Goal: Transaction & Acquisition: Purchase product/service

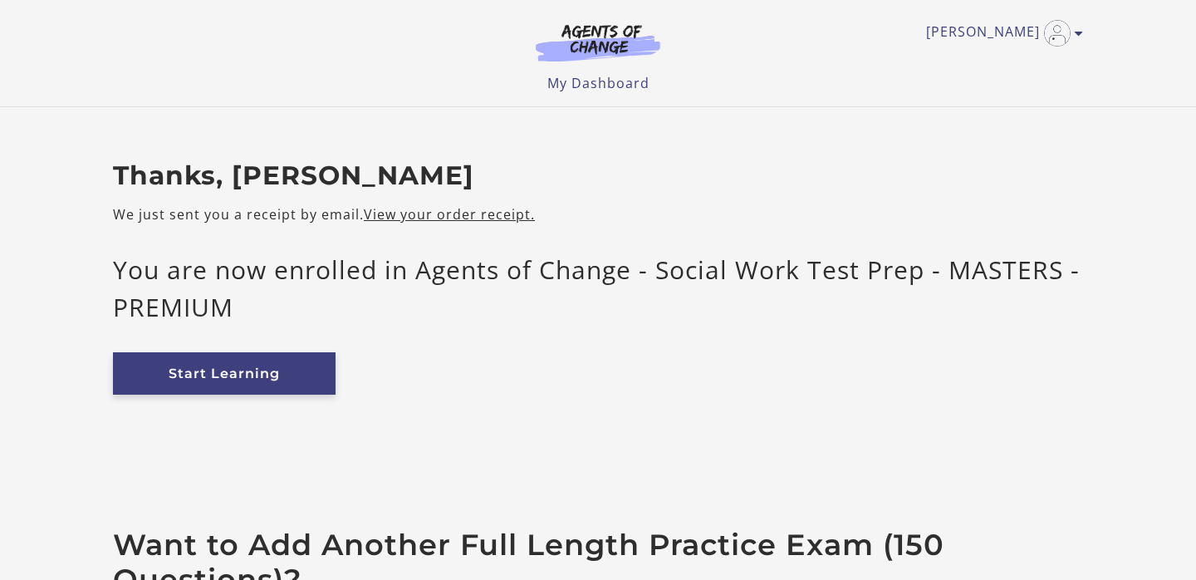
click at [229, 379] on link "Start Learning" at bounding box center [224, 373] width 223 height 42
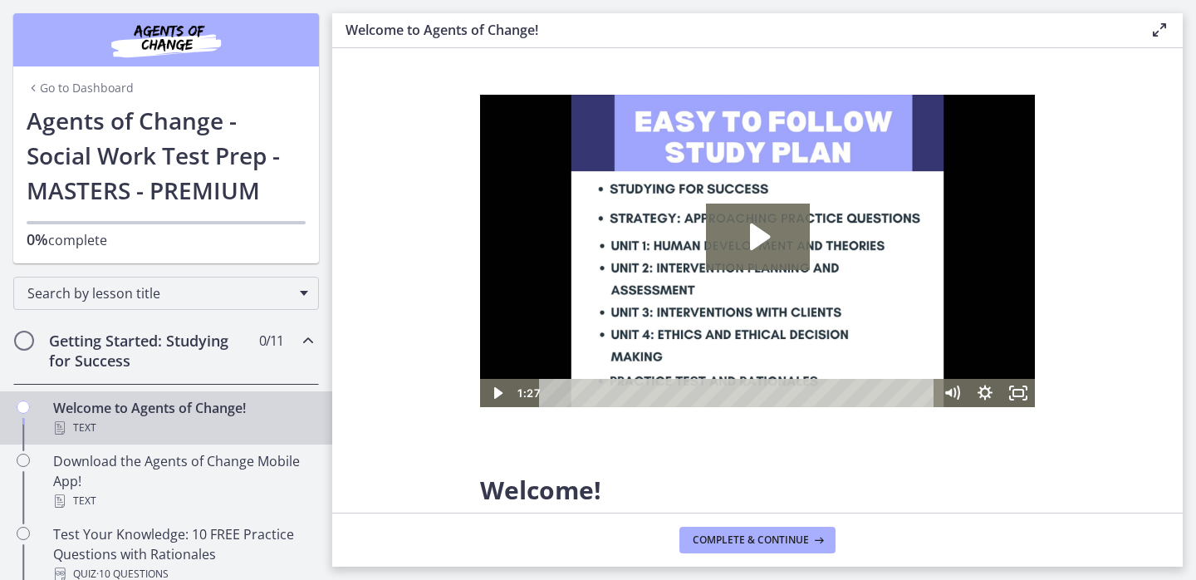
click at [177, 345] on h2 "Getting Started: Studying for Success" at bounding box center [150, 351] width 203 height 40
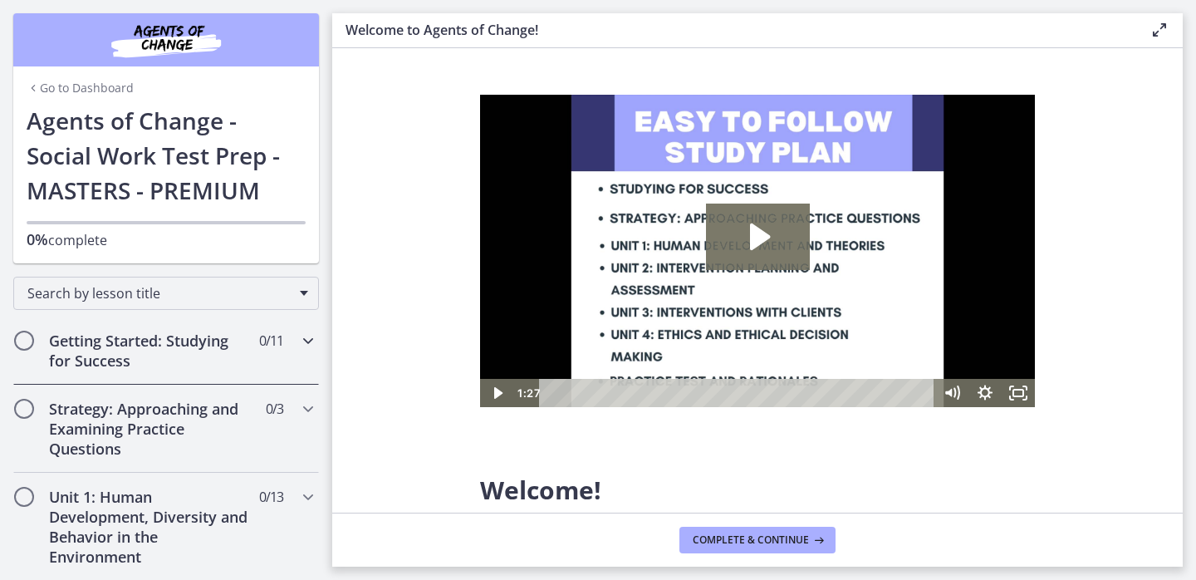
click at [177, 345] on h2 "Getting Started: Studying for Success" at bounding box center [150, 351] width 203 height 40
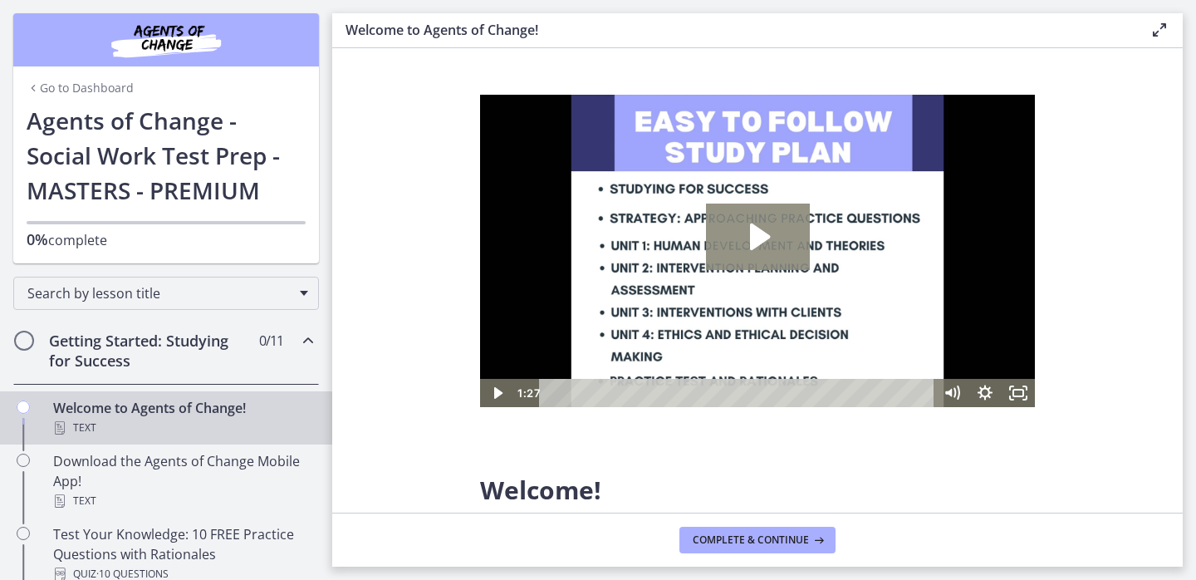
click at [767, 233] on icon "Play Video: c1o6hcmjueu5qasqsu00.mp4" at bounding box center [758, 237] width 104 height 66
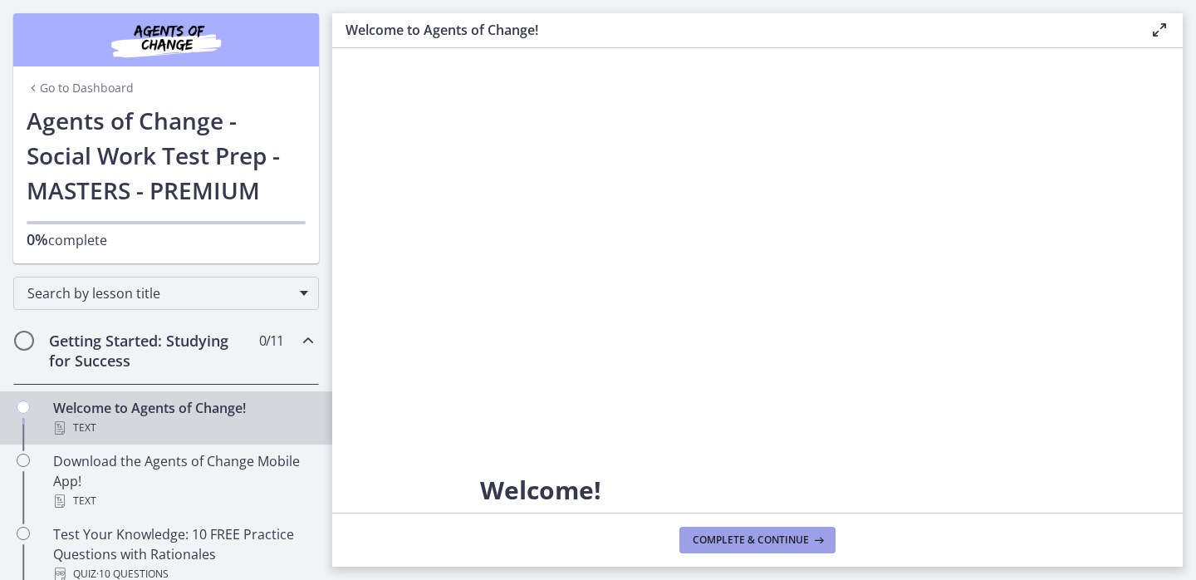
click at [740, 545] on span "Complete & continue" at bounding box center [751, 539] width 116 height 13
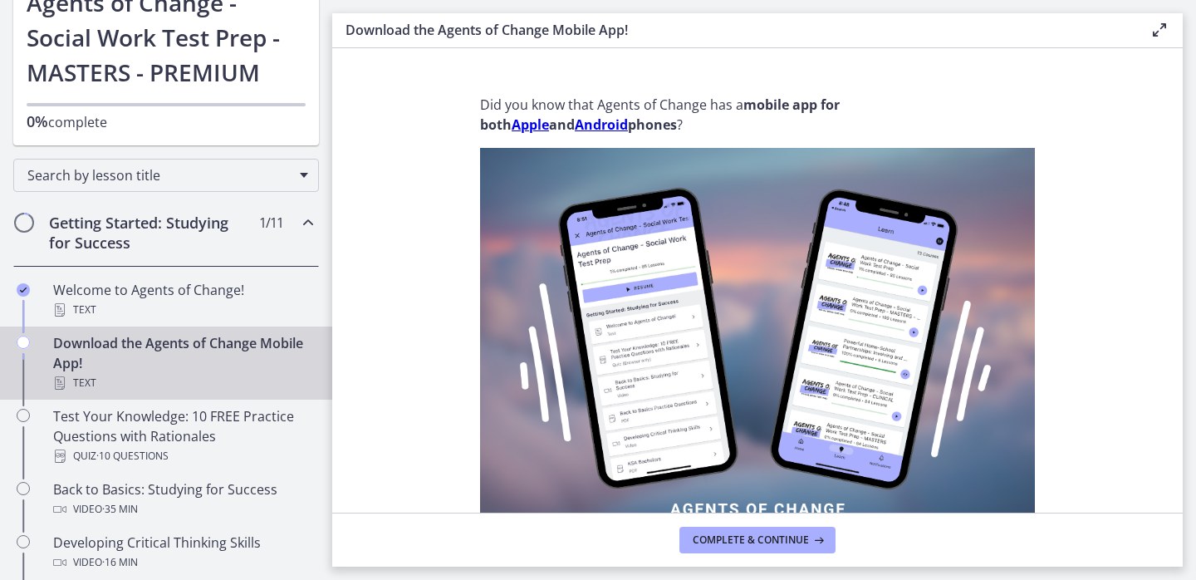
scroll to position [126, 0]
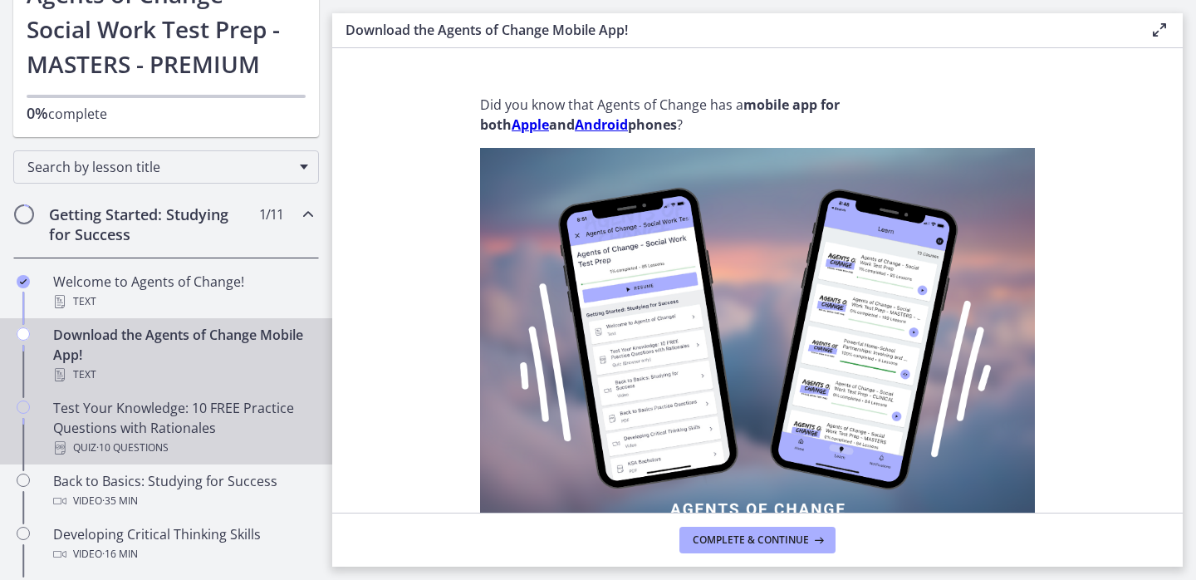
click at [147, 423] on div "Test Your Knowledge: 10 FREE Practice Questions with Rationales Quiz · 10 Quest…" at bounding box center [182, 428] width 259 height 60
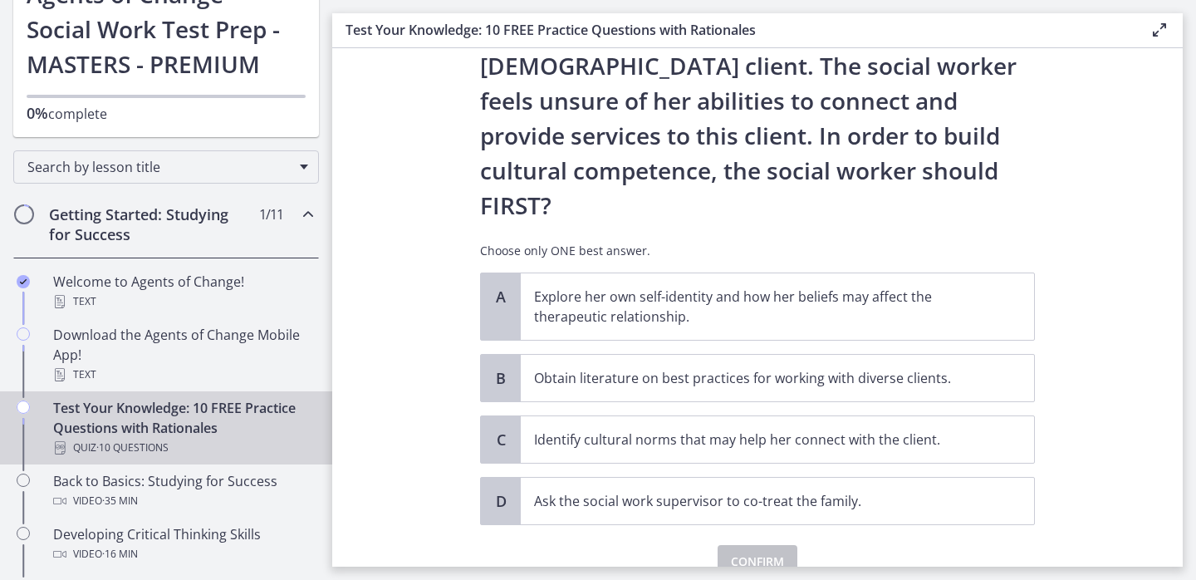
scroll to position [271, 0]
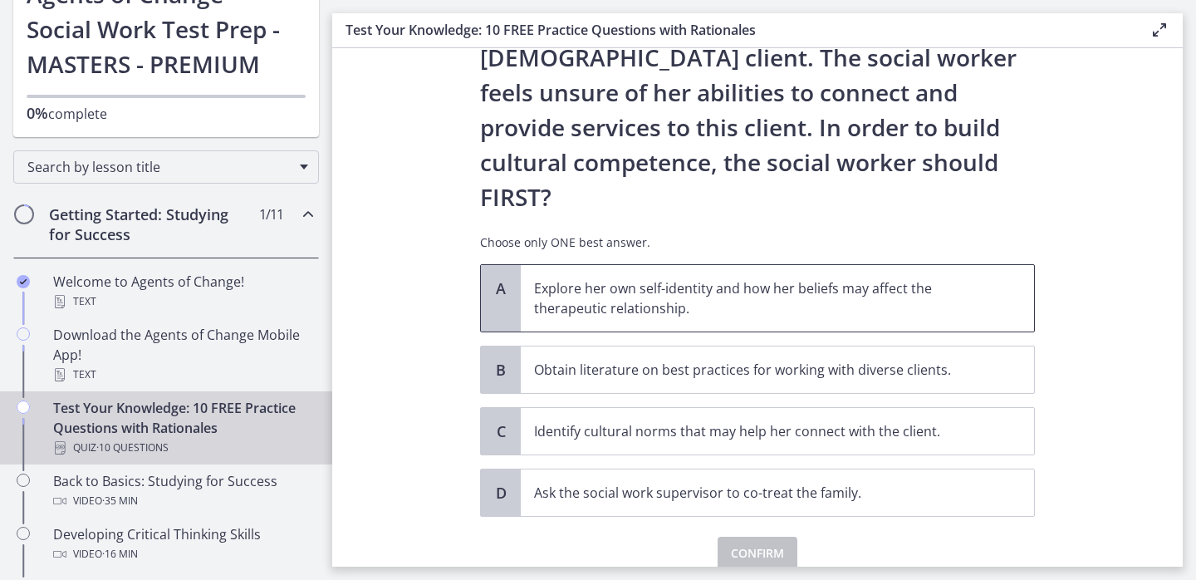
click at [615, 278] on p "Explore her own self-identity and how her beliefs may affect the therapeutic re…" at bounding box center [761, 298] width 454 height 40
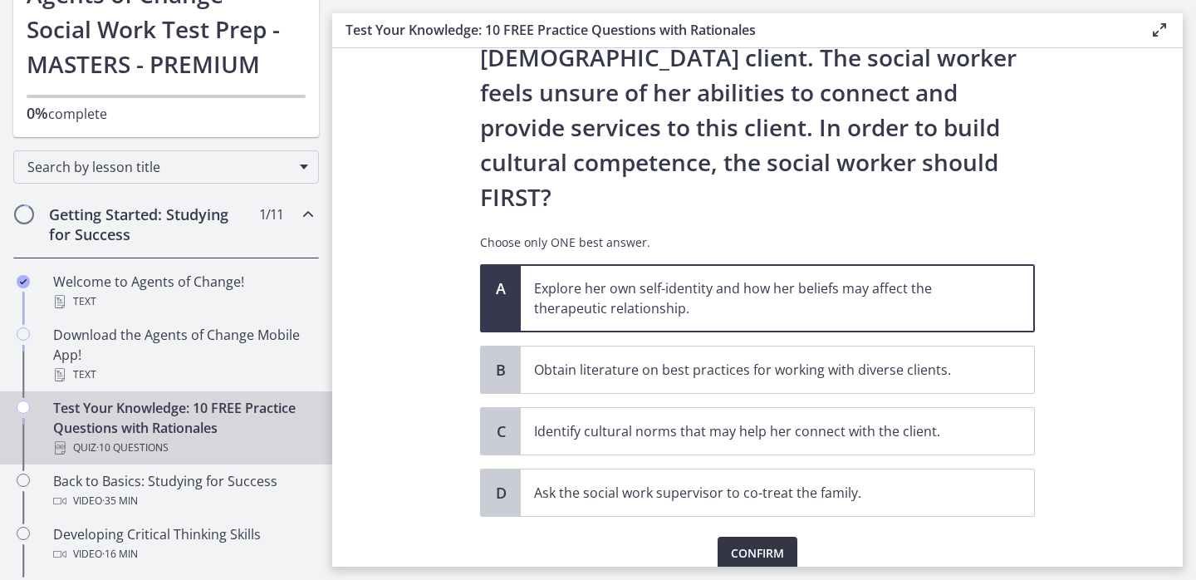
click at [767, 543] on span "Confirm" at bounding box center [757, 553] width 53 height 20
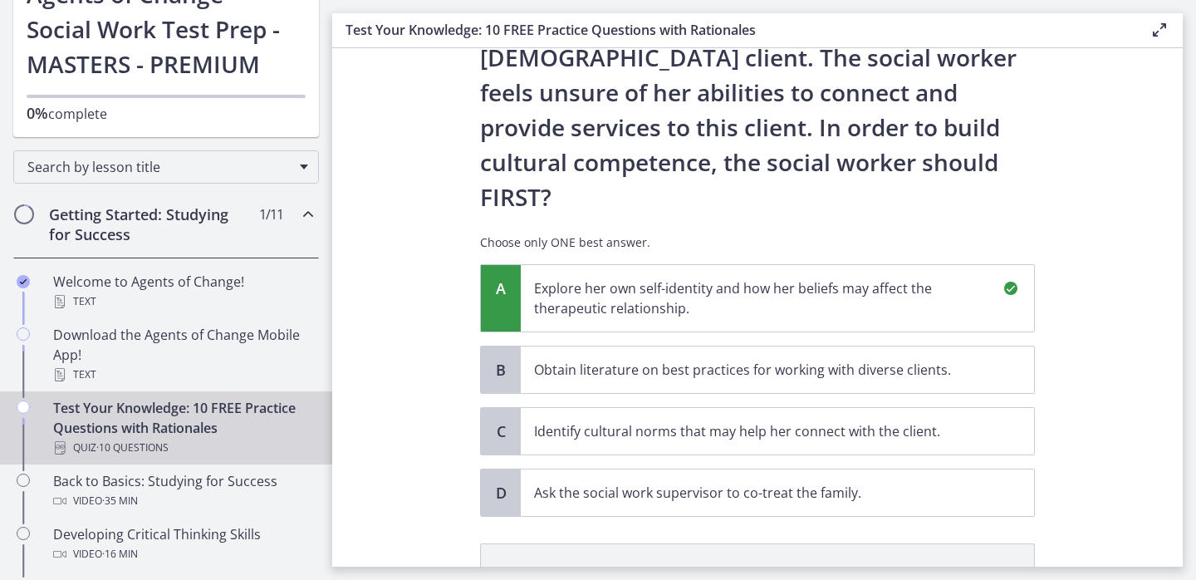
scroll to position [465, 0]
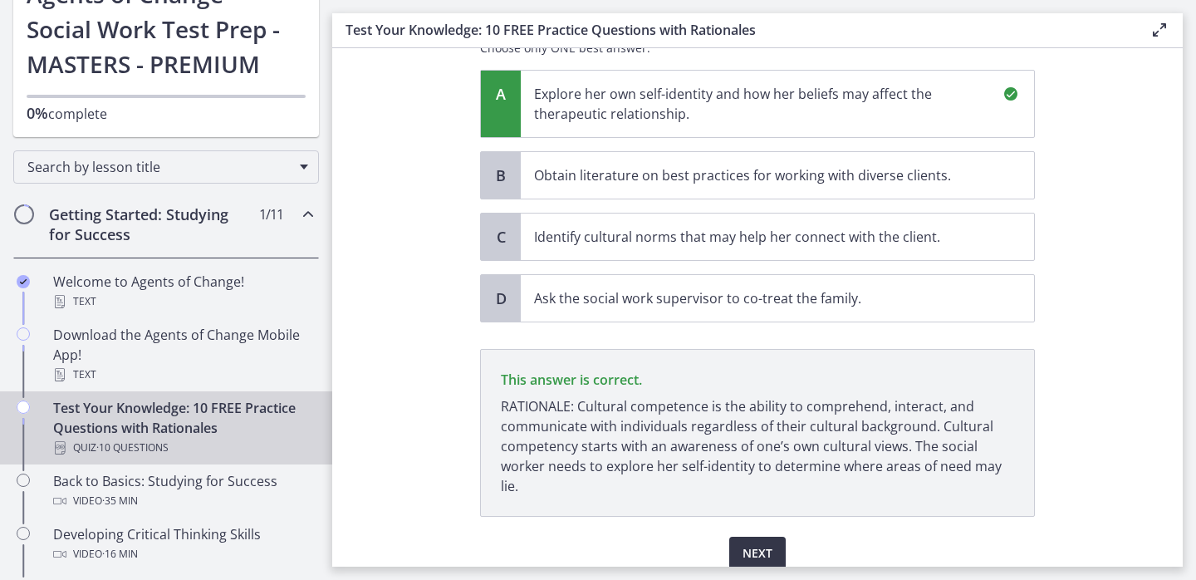
click at [767, 543] on span "Next" at bounding box center [758, 553] width 30 height 20
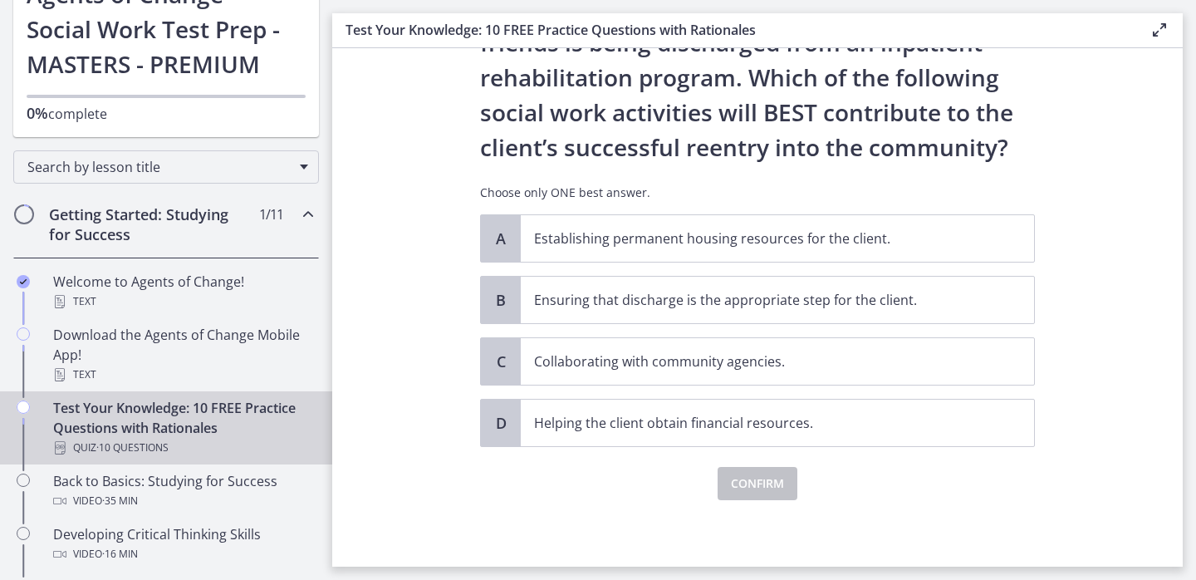
scroll to position [0, 0]
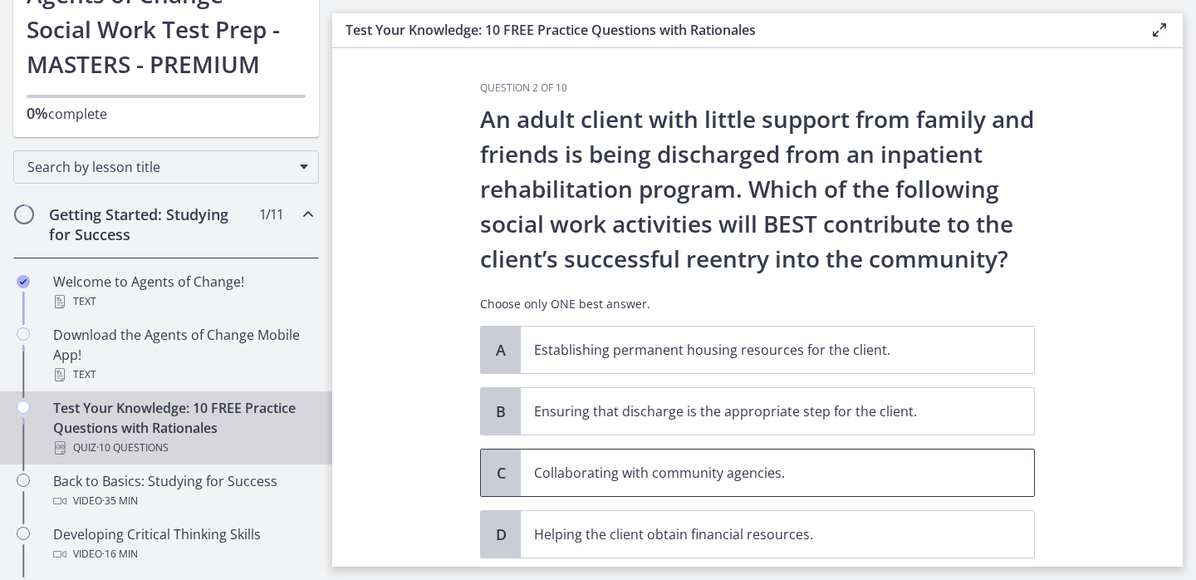
click at [635, 478] on p "Collaborating with community agencies." at bounding box center [761, 473] width 454 height 20
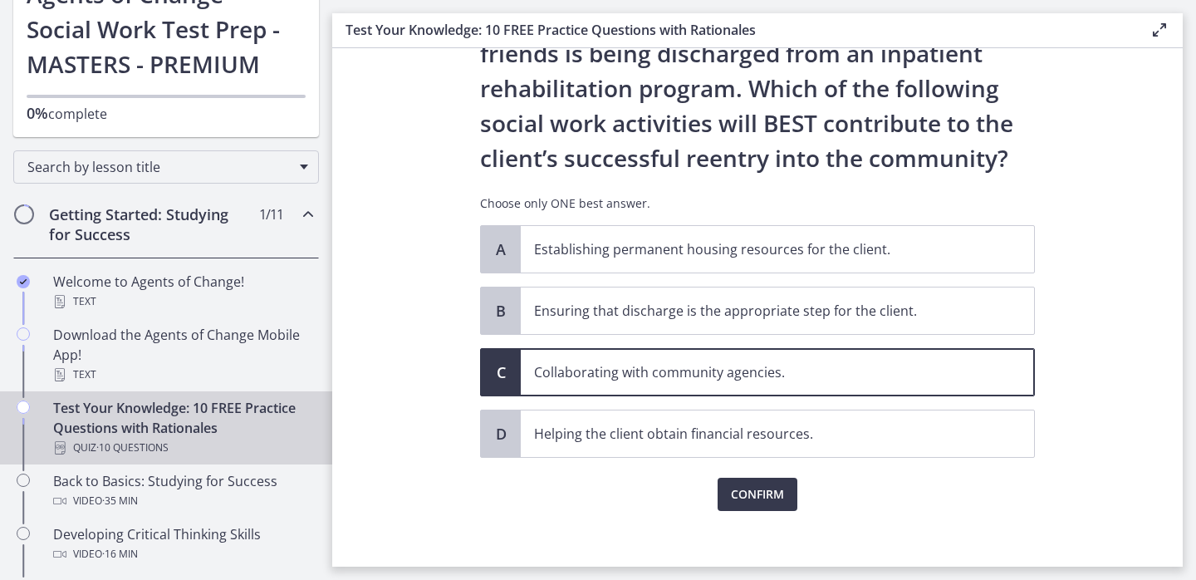
scroll to position [111, 0]
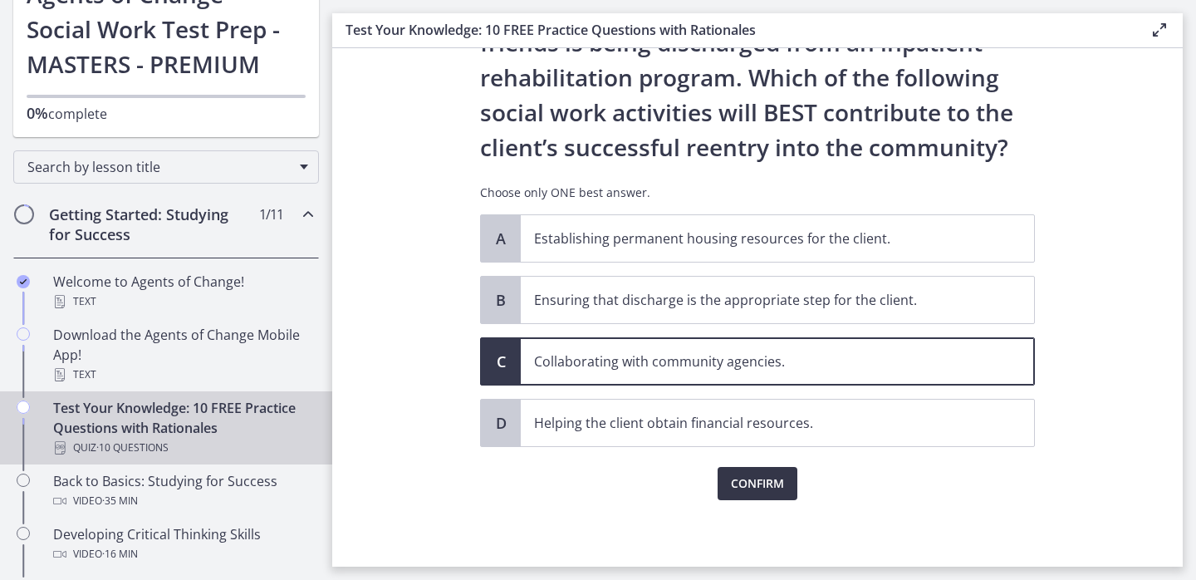
click at [753, 488] on span "Confirm" at bounding box center [757, 484] width 53 height 20
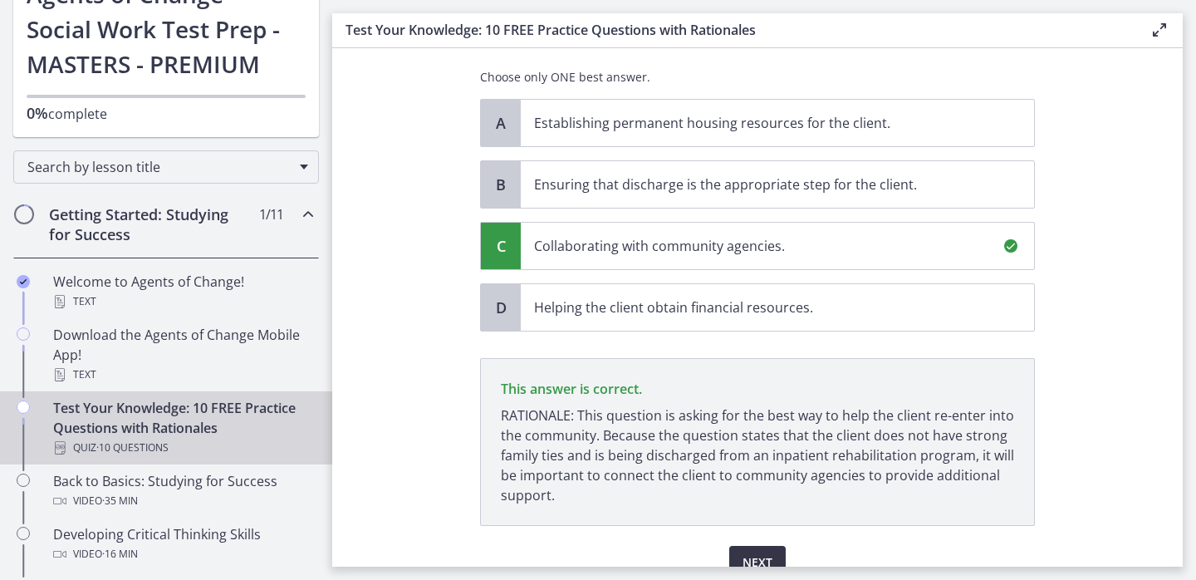
scroll to position [306, 0]
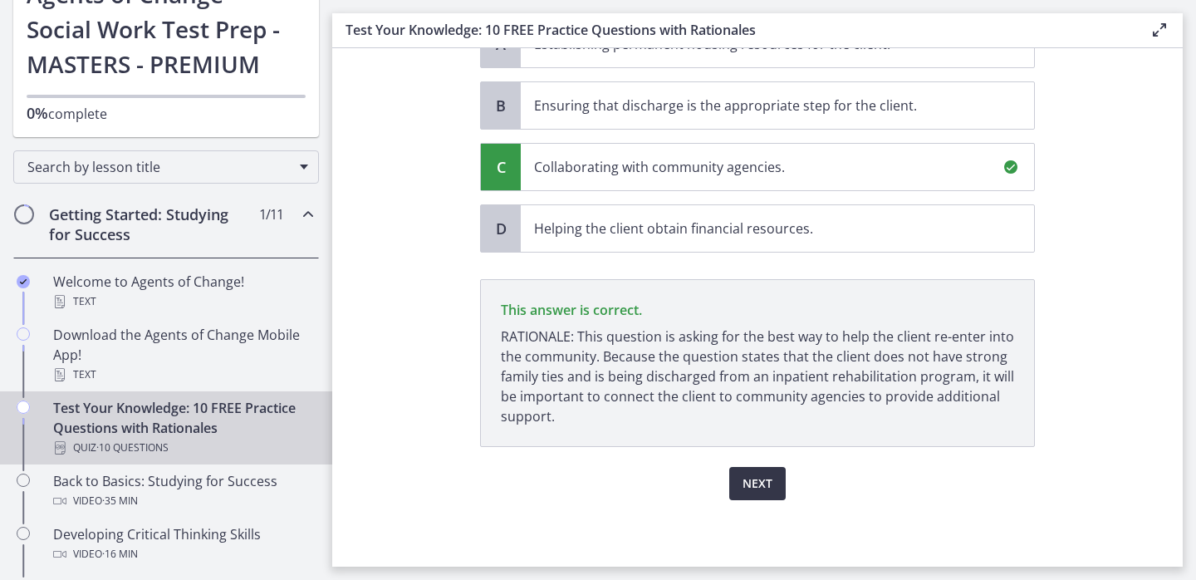
click at [757, 488] on span "Next" at bounding box center [758, 484] width 30 height 20
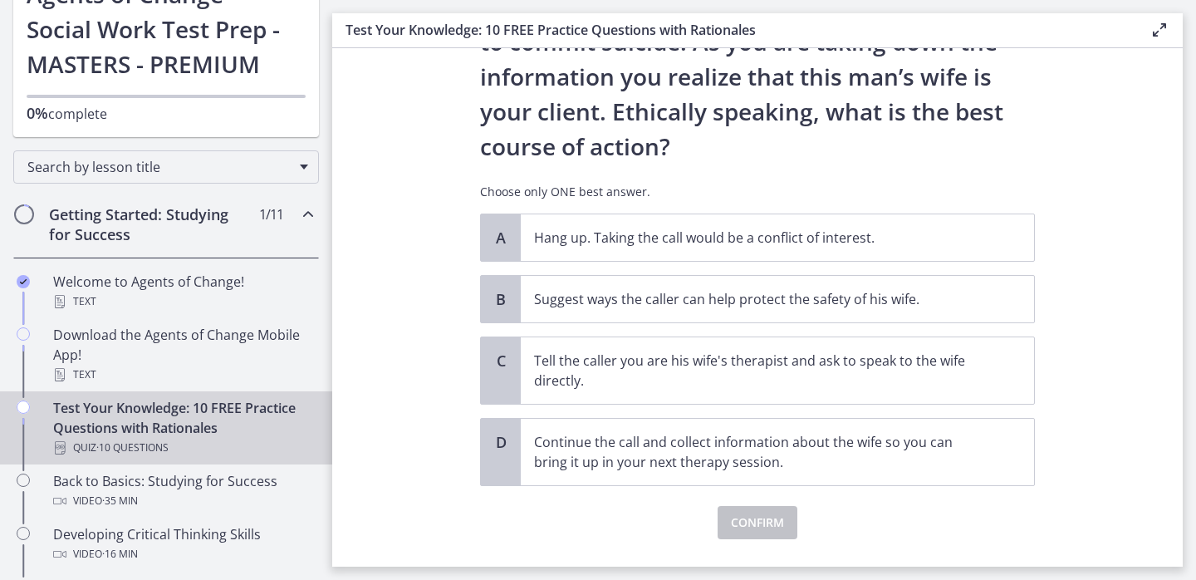
scroll to position [221, 0]
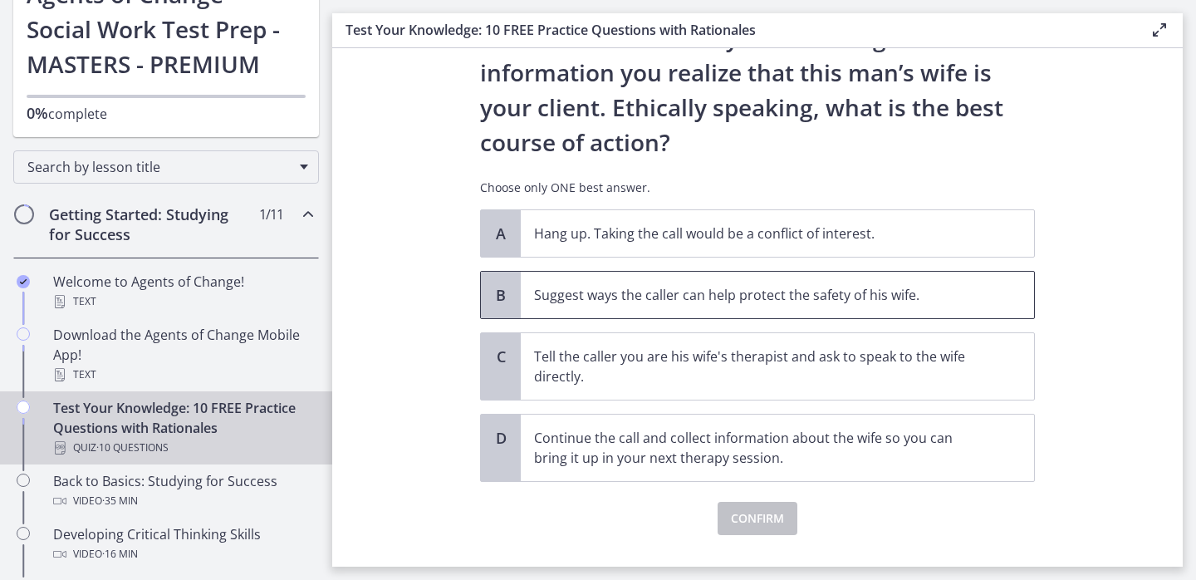
click at [702, 297] on p "Suggest ways the caller can help protect the safety of his wife." at bounding box center [761, 295] width 454 height 20
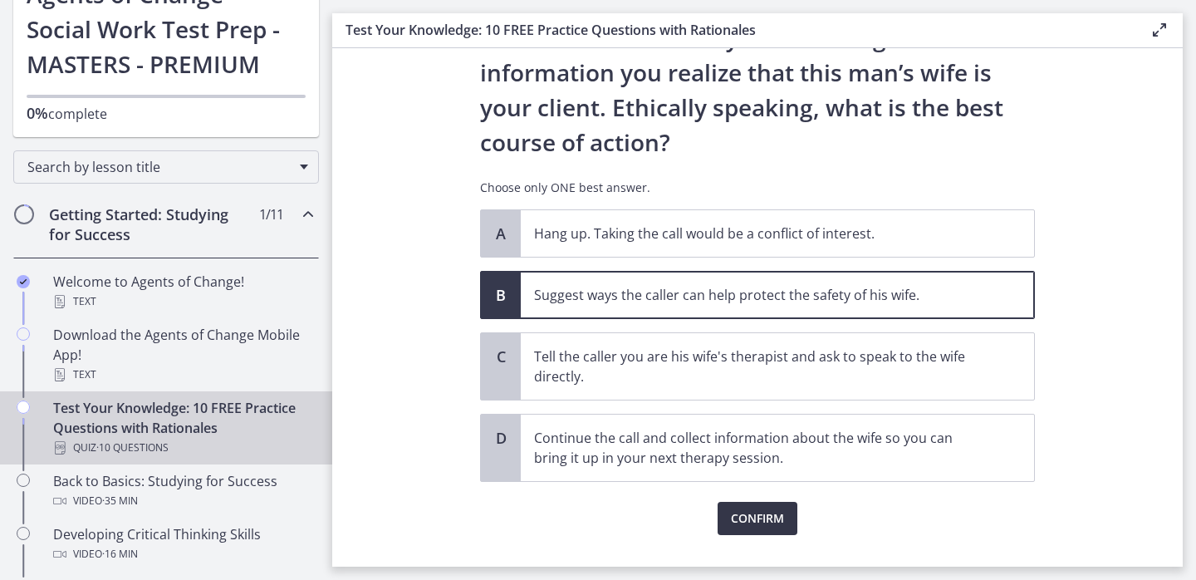
click at [769, 521] on span "Confirm" at bounding box center [757, 518] width 53 height 20
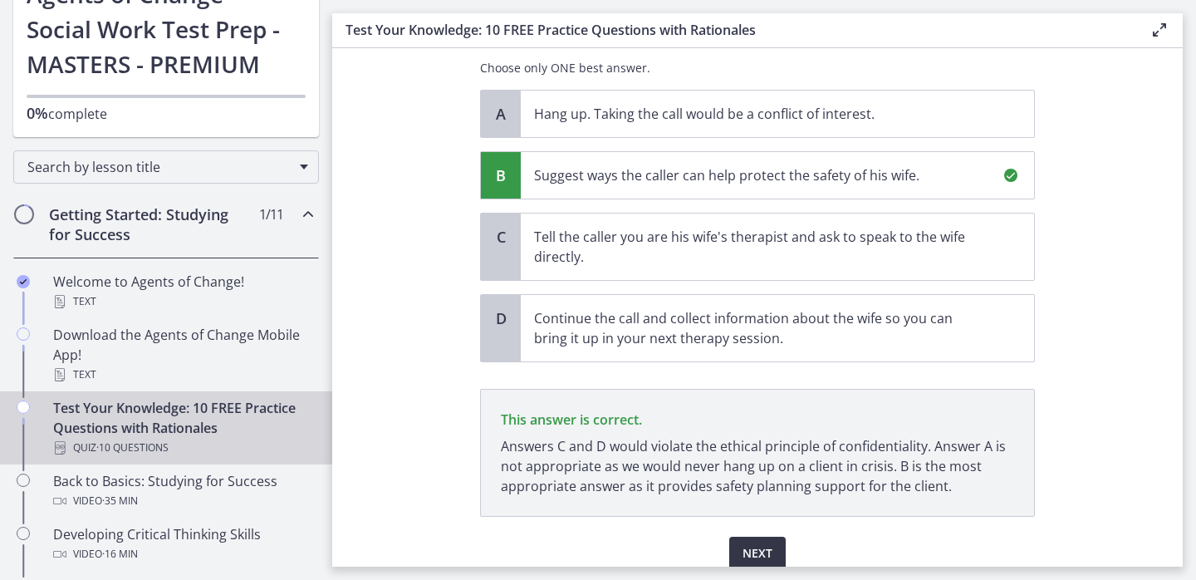
scroll to position [410, 0]
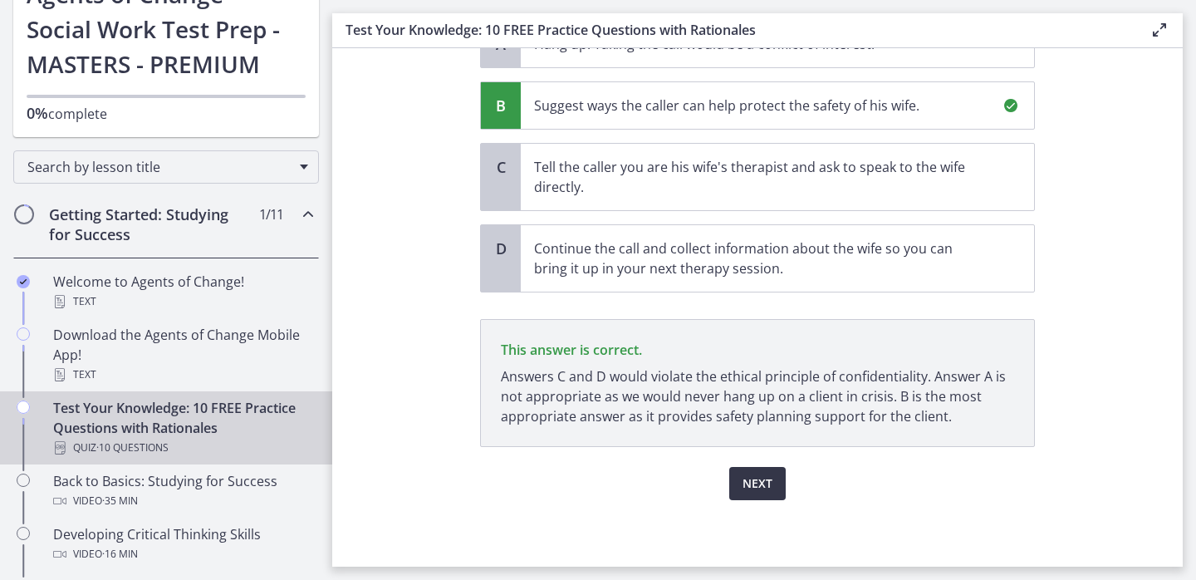
click at [753, 481] on span "Next" at bounding box center [758, 484] width 30 height 20
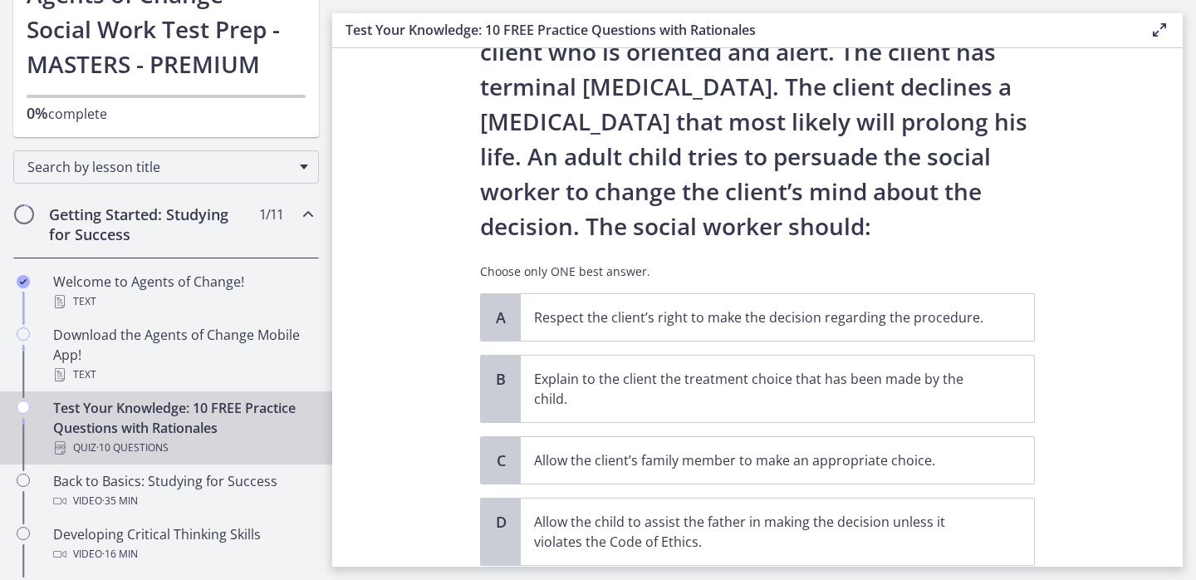
scroll to position [101, 0]
click at [693, 326] on p "Respect the client’s right to make the decision regarding the procedure." at bounding box center [761, 318] width 454 height 20
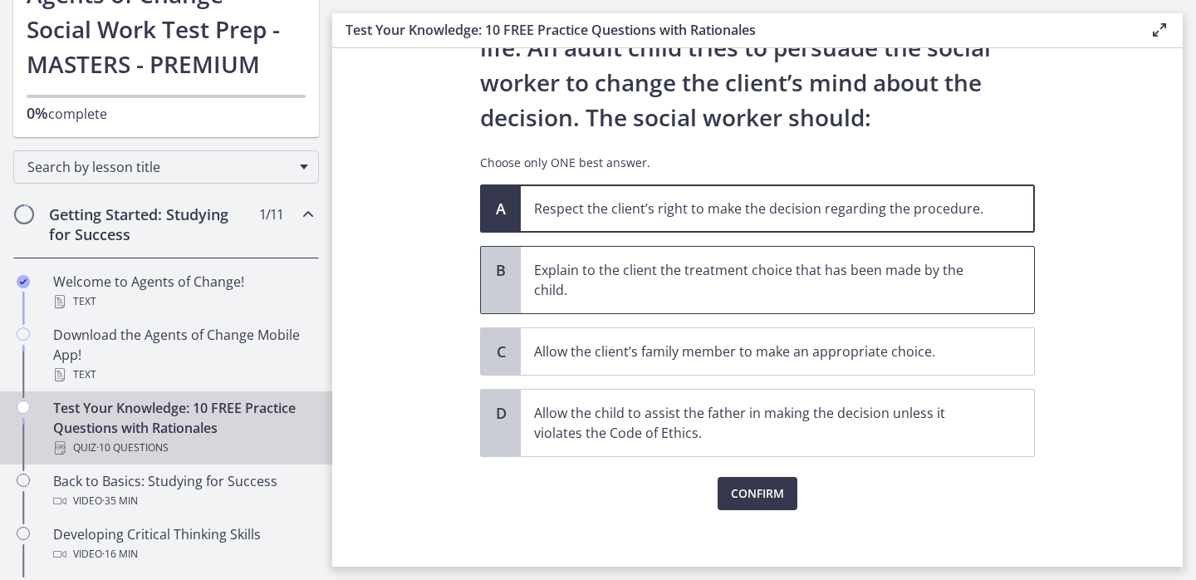
scroll to position [221, 0]
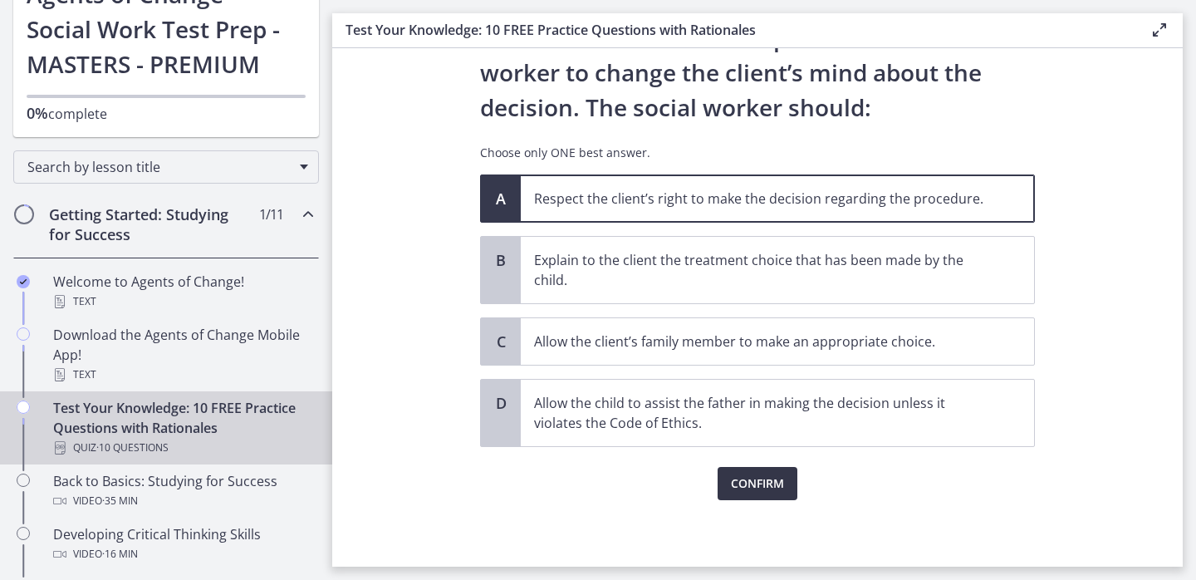
click at [755, 489] on span "Confirm" at bounding box center [757, 484] width 53 height 20
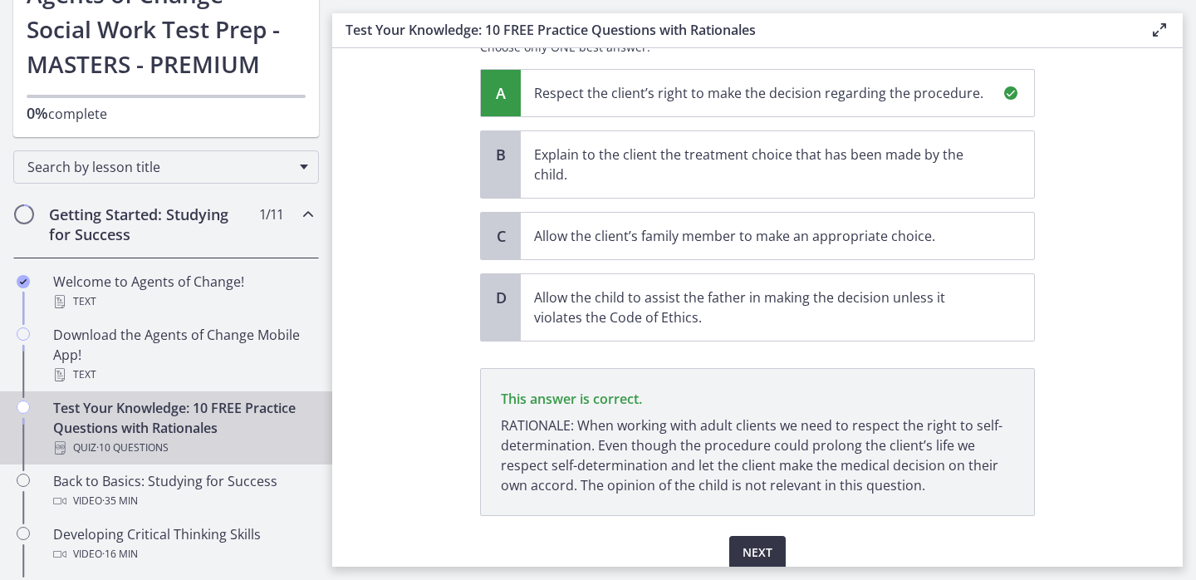
scroll to position [395, 0]
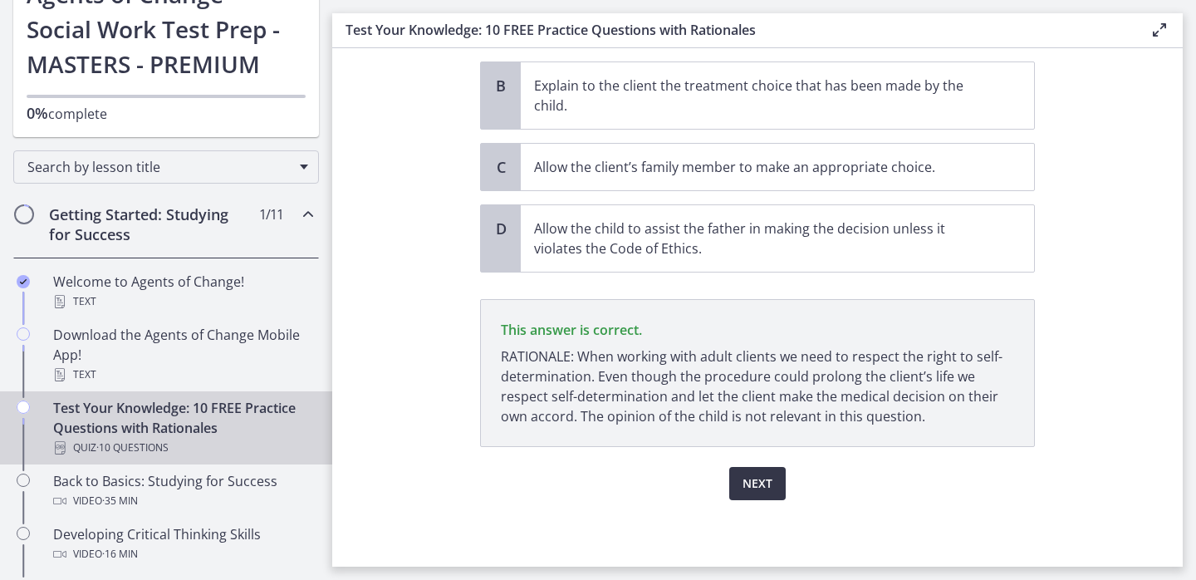
click at [755, 489] on span "Next" at bounding box center [758, 484] width 30 height 20
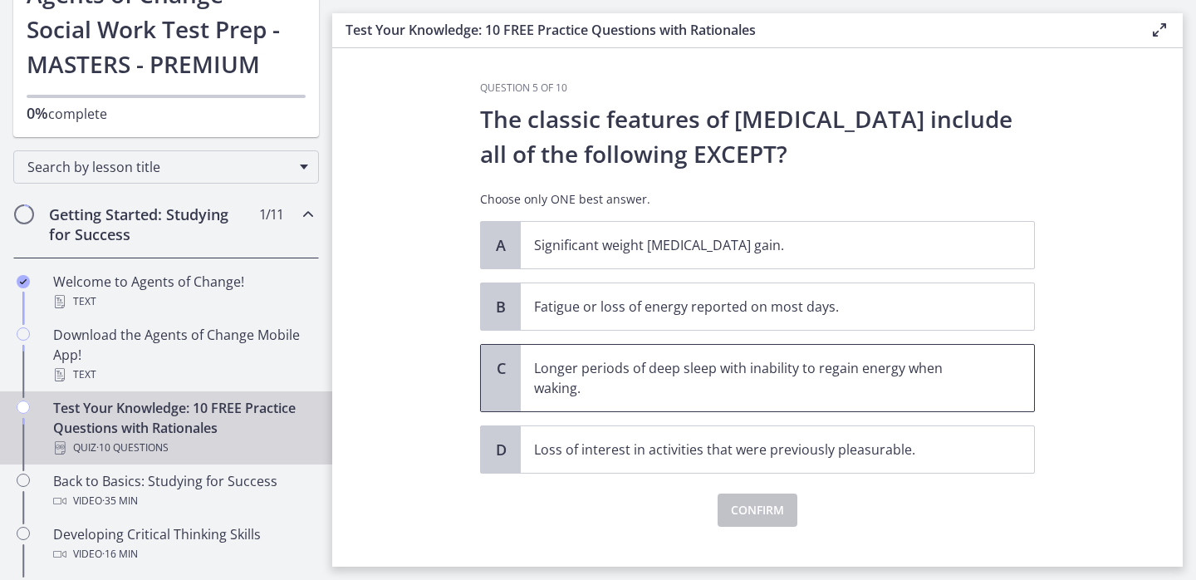
click at [583, 374] on p "Longer periods of deep sleep with inability to regain energy when waking." at bounding box center [761, 378] width 454 height 40
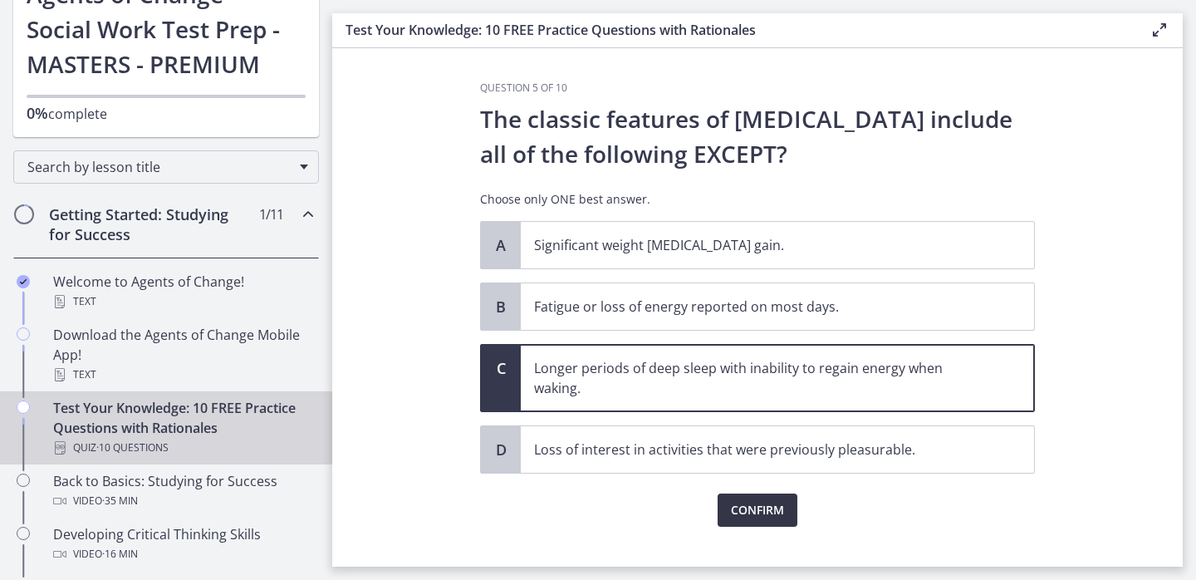
click at [787, 511] on button "Confirm" at bounding box center [758, 509] width 80 height 33
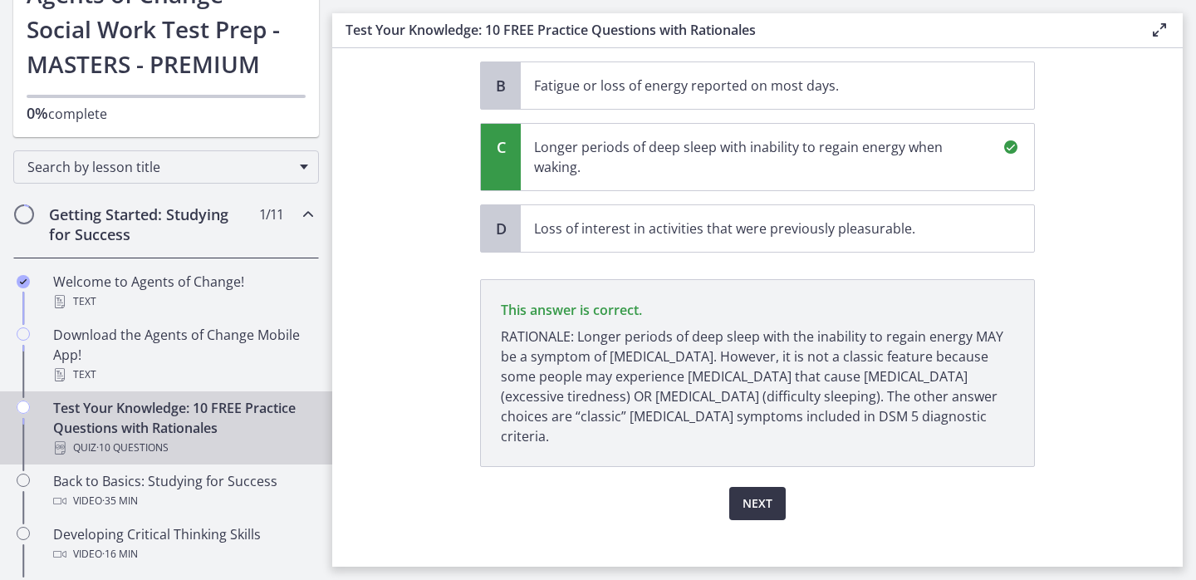
scroll to position [221, 0]
click at [740, 487] on button "Next" at bounding box center [757, 503] width 56 height 33
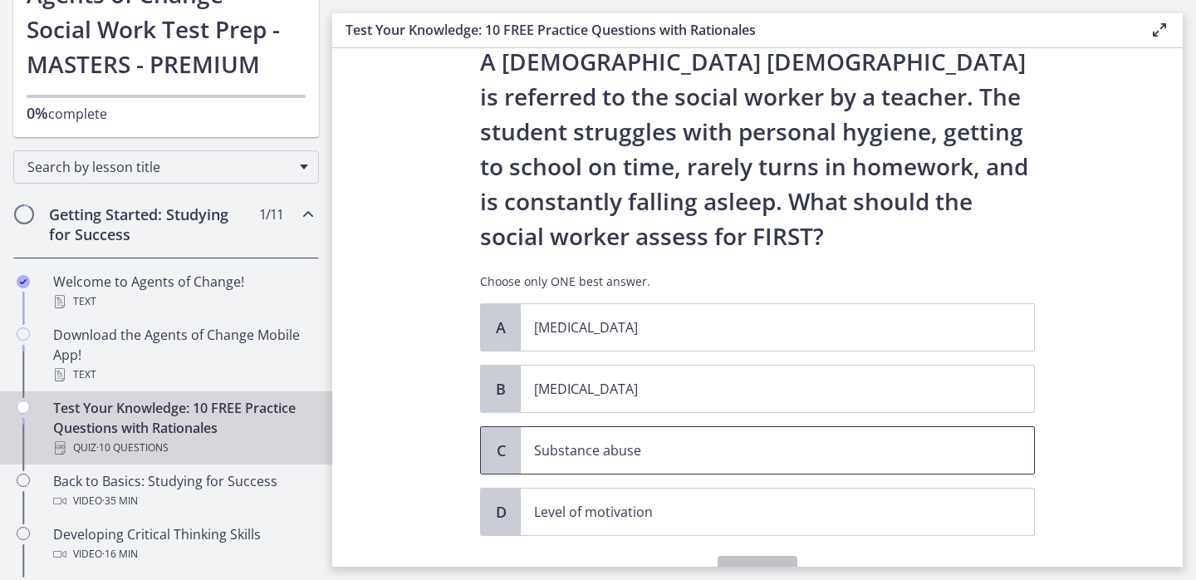
scroll to position [58, 0]
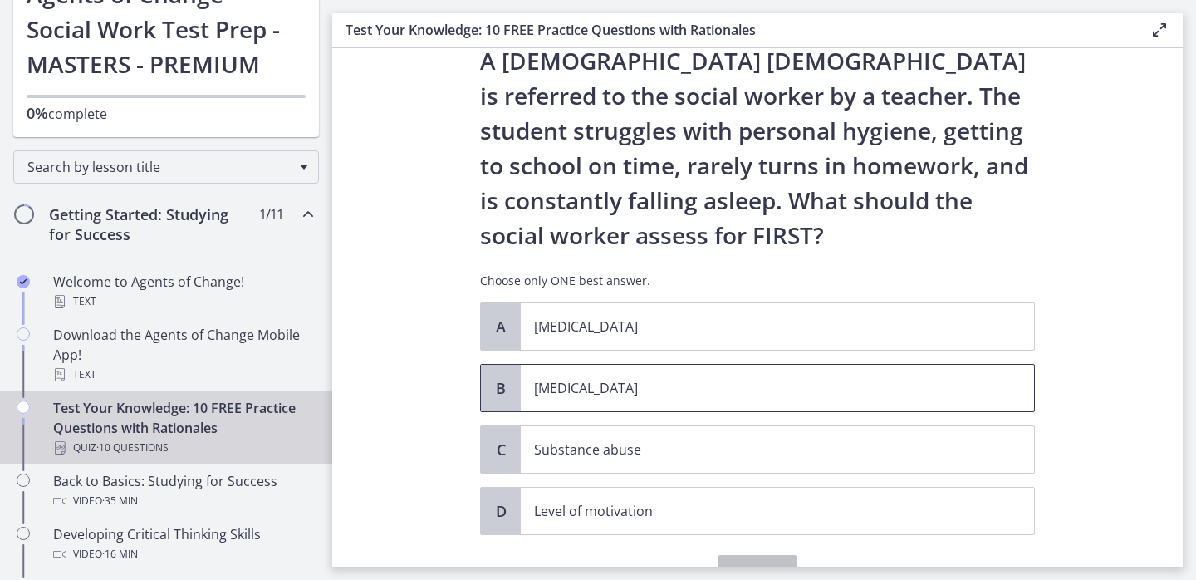
click at [560, 390] on p "[MEDICAL_DATA]" at bounding box center [761, 388] width 454 height 20
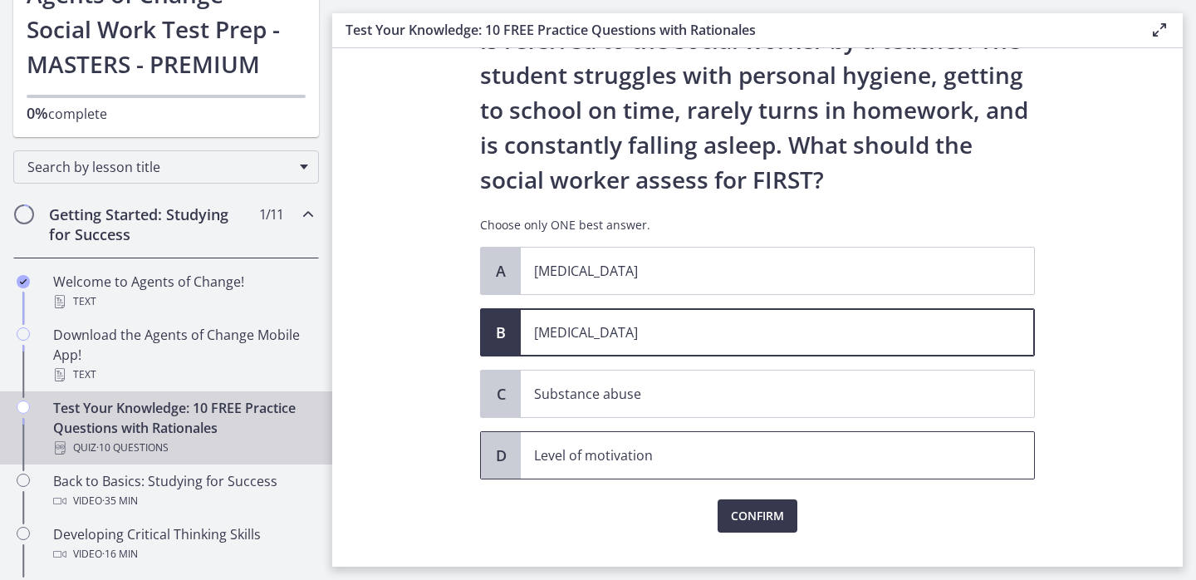
scroll to position [126, 0]
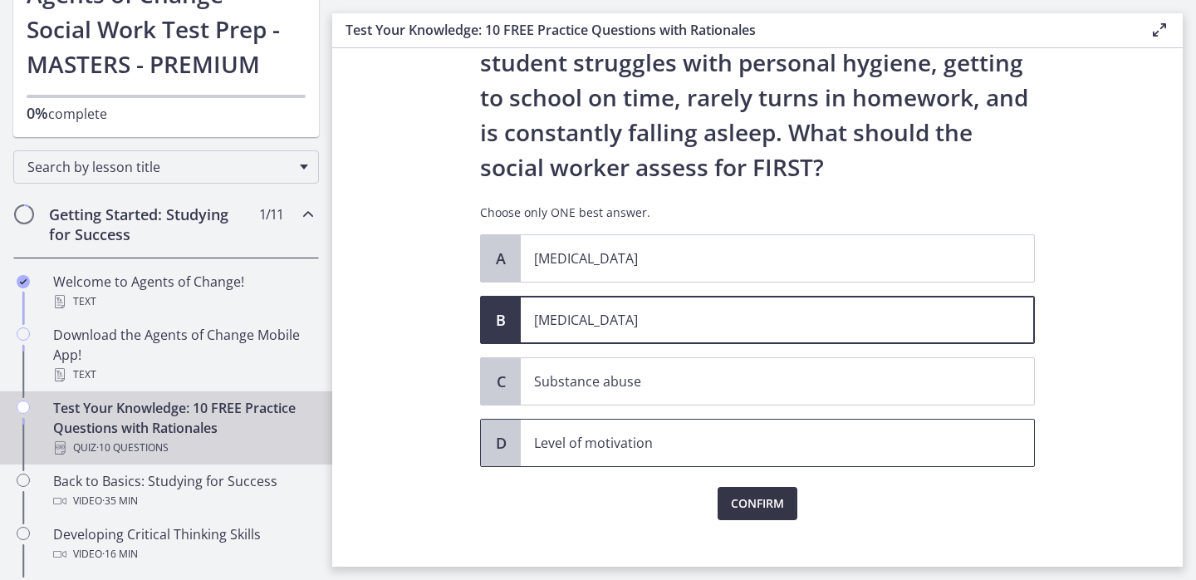
click at [744, 513] on span "Confirm" at bounding box center [757, 503] width 53 height 20
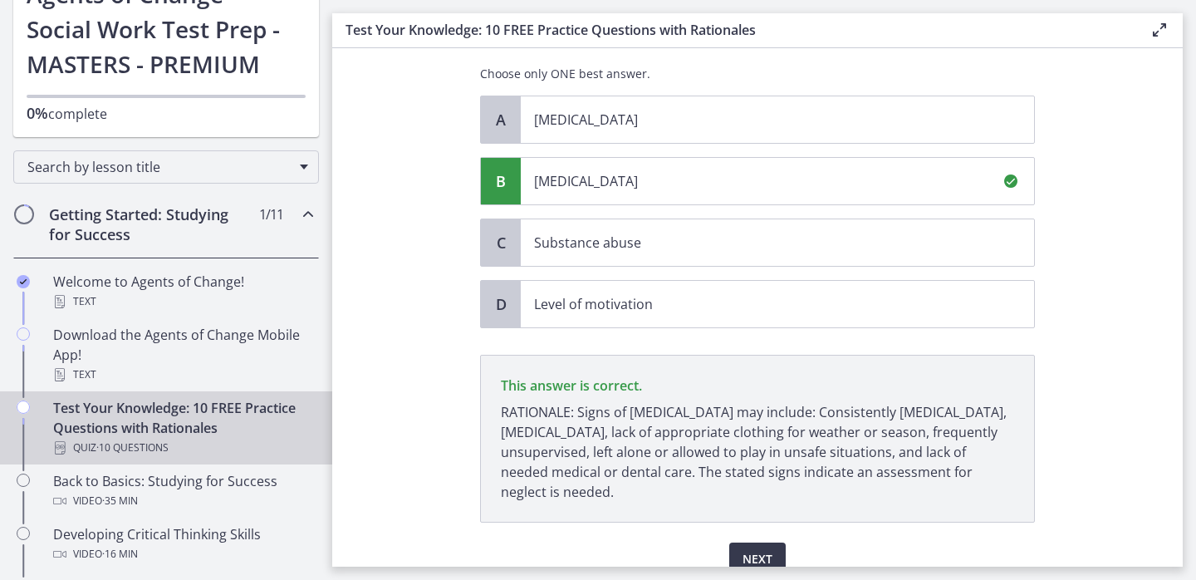
scroll to position [341, 0]
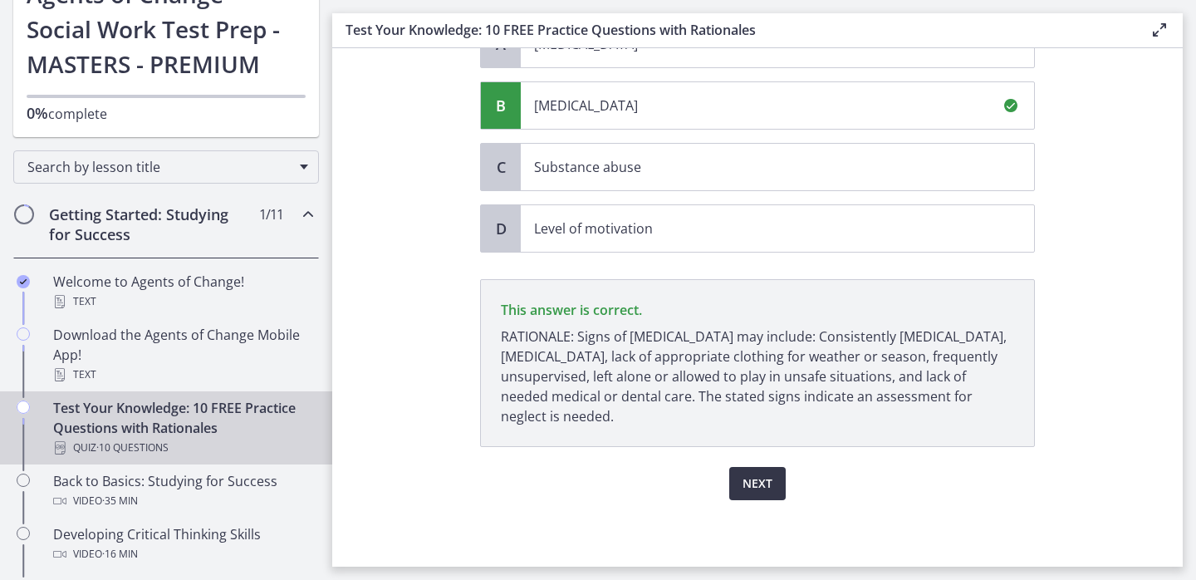
click at [771, 481] on span "Next" at bounding box center [758, 484] width 30 height 20
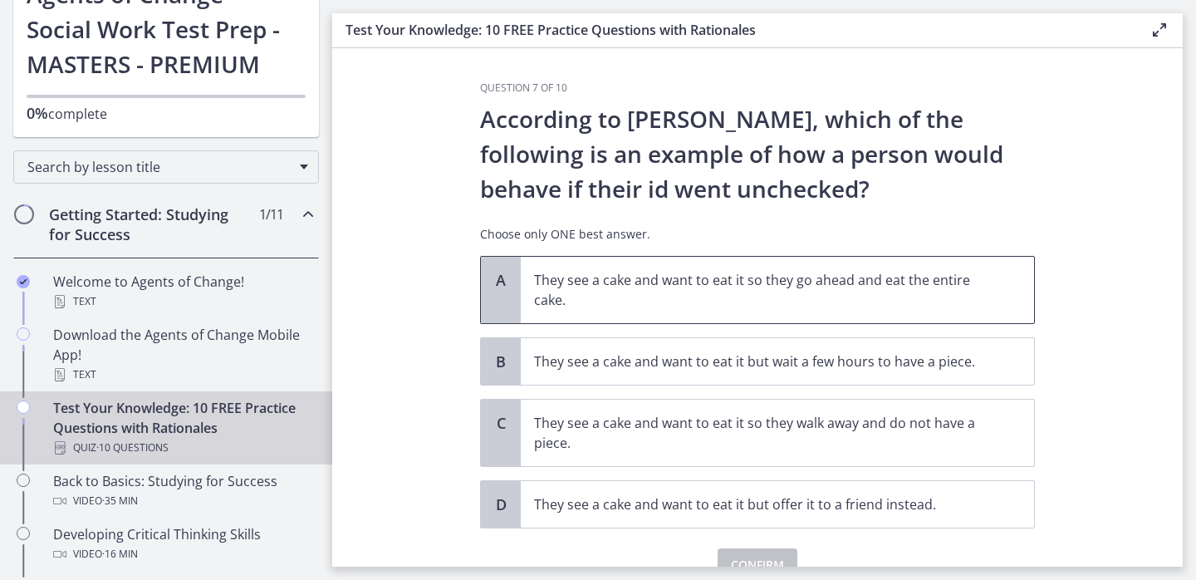
click at [729, 288] on p "They see a cake and want to eat it so they go ahead and eat the entire cake." at bounding box center [761, 290] width 454 height 40
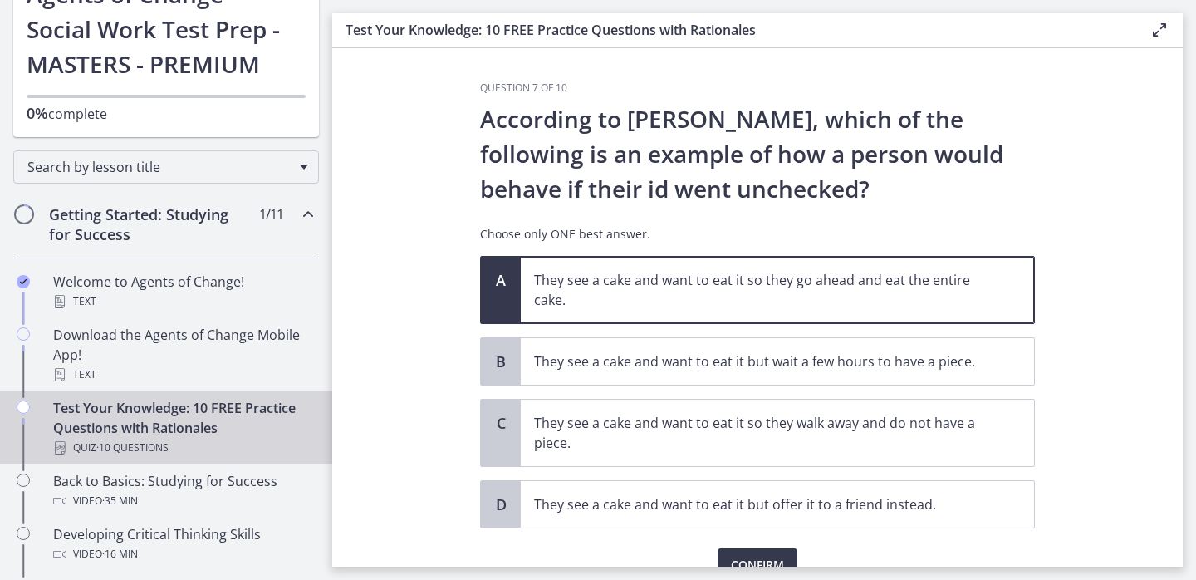
scroll to position [81, 0]
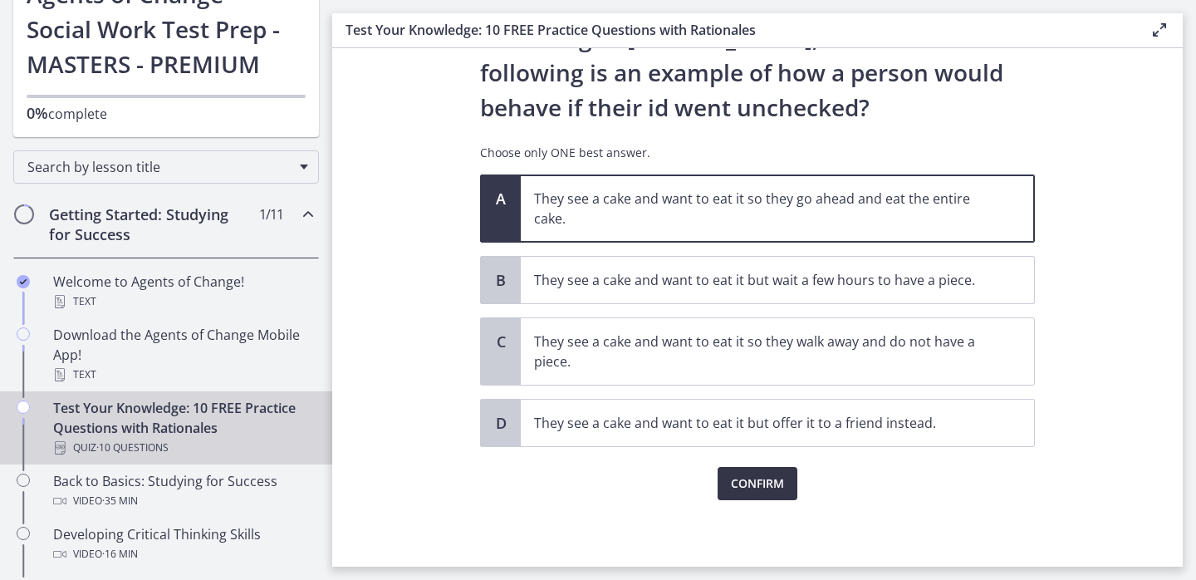
click at [756, 487] on span "Confirm" at bounding box center [757, 484] width 53 height 20
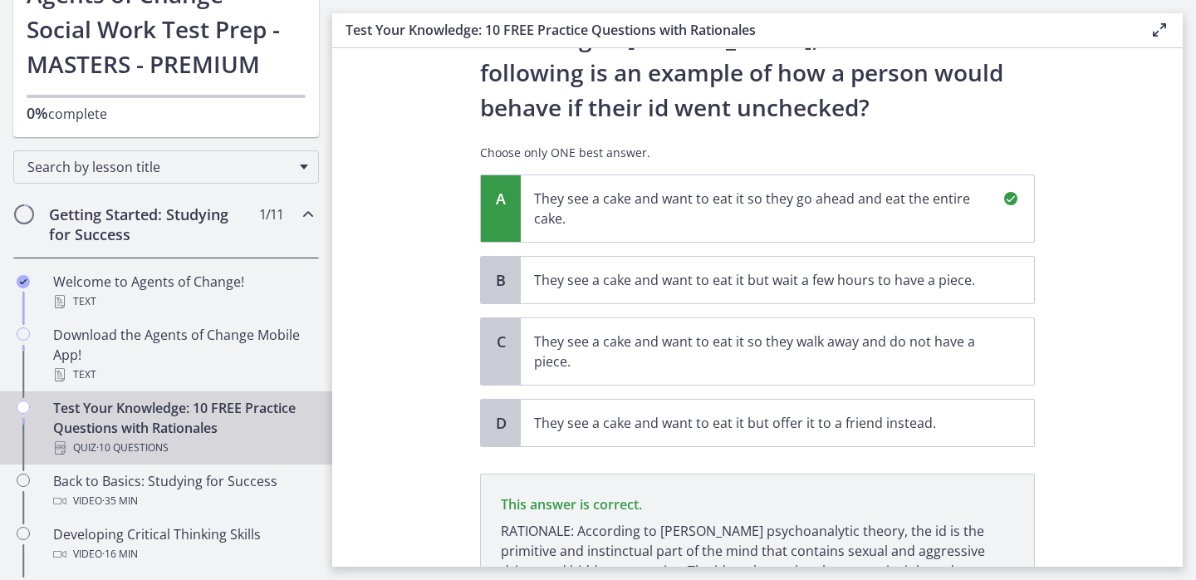
scroll to position [256, 0]
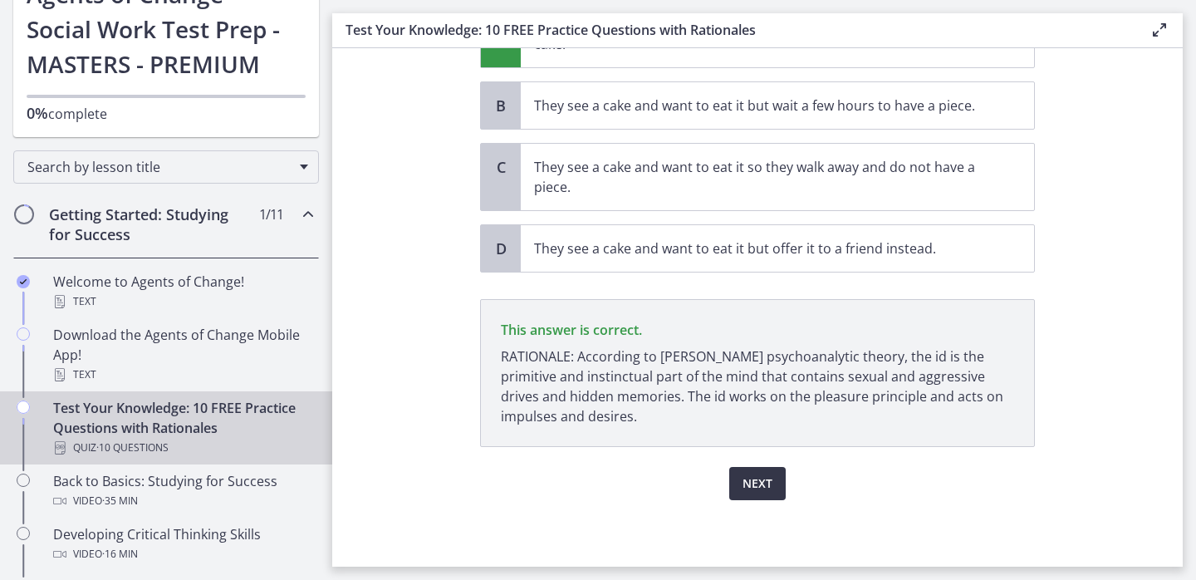
click at [756, 485] on span "Next" at bounding box center [758, 484] width 30 height 20
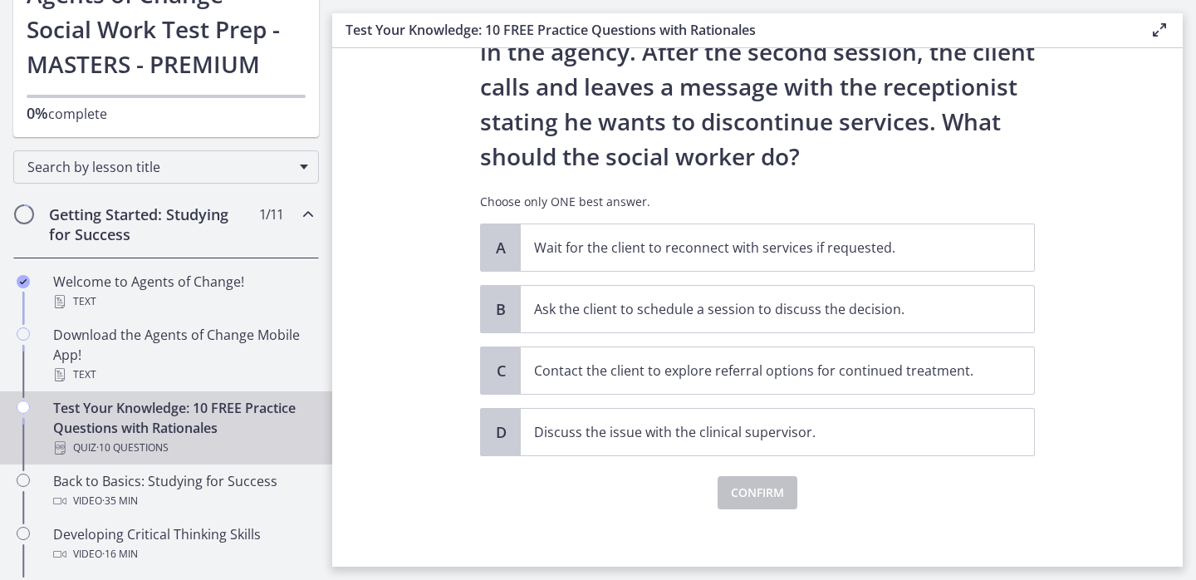
scroll to position [181, 0]
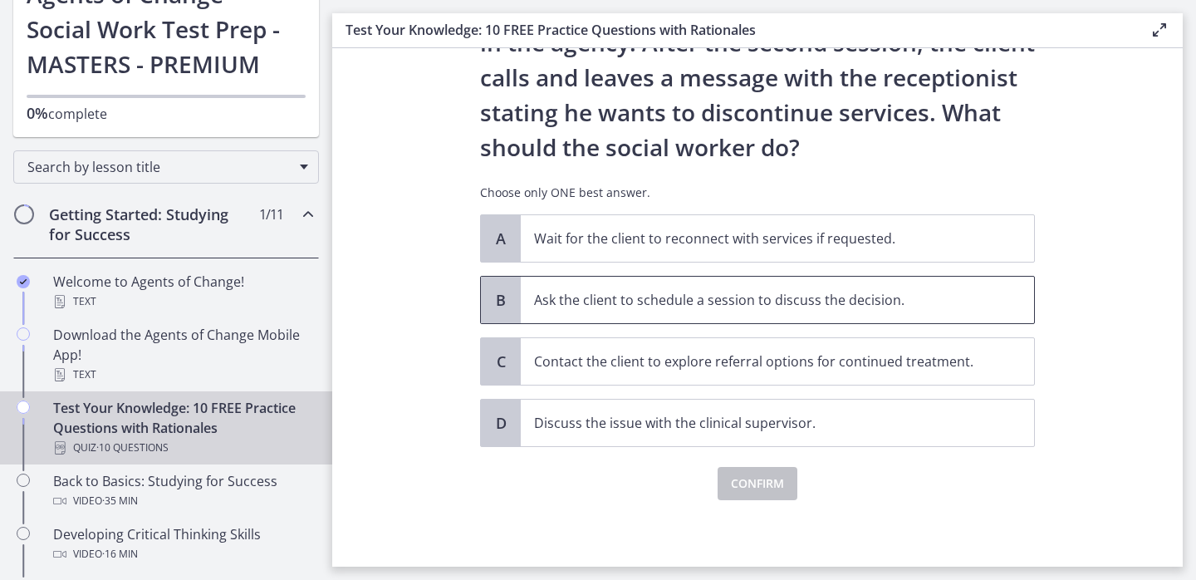
click at [780, 306] on p "Ask the client to schedule a session to discuss the decision." at bounding box center [761, 300] width 454 height 20
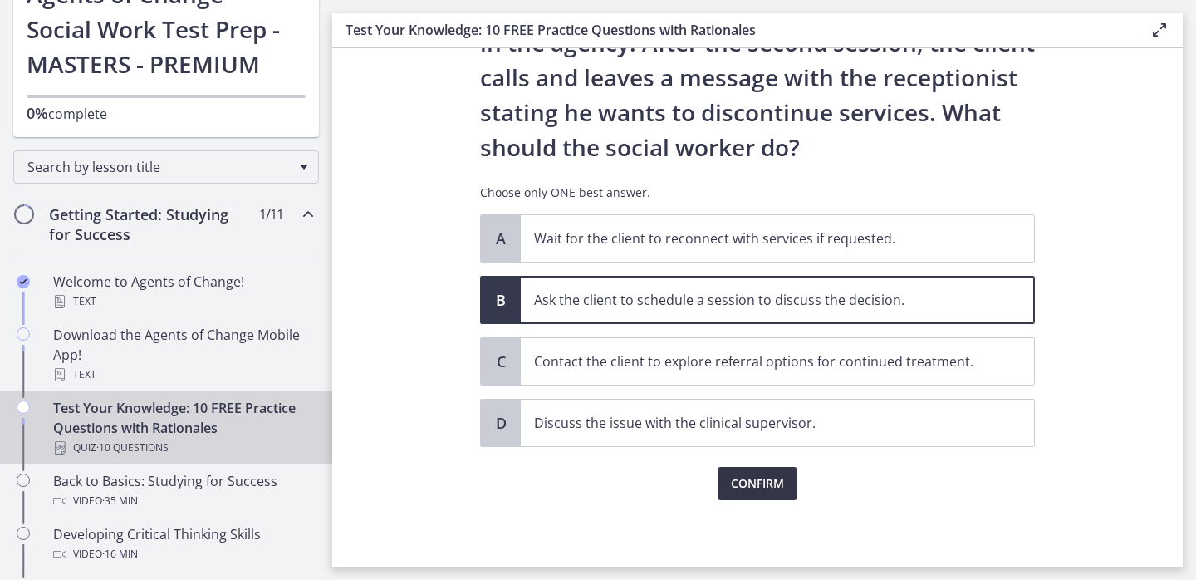
click at [755, 488] on span "Confirm" at bounding box center [757, 484] width 53 height 20
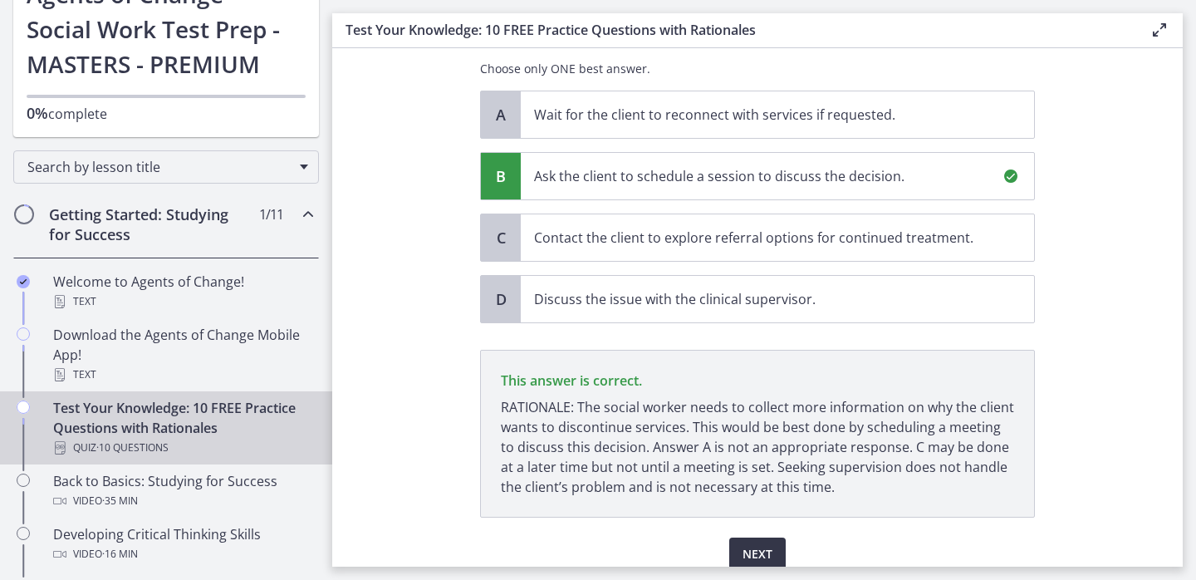
scroll to position [375, 0]
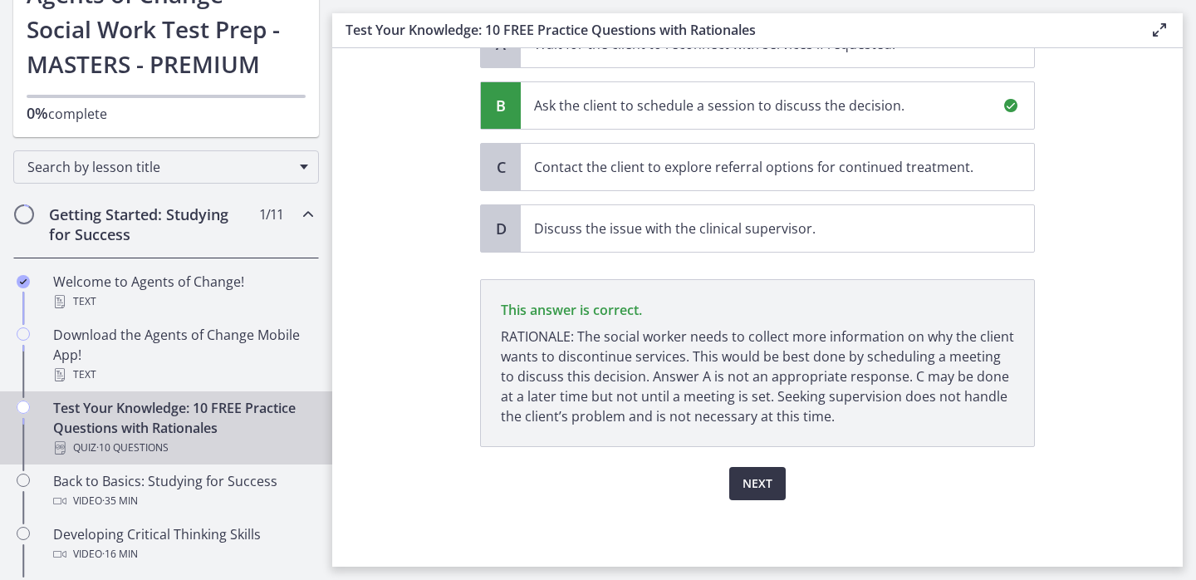
click at [755, 488] on span "Next" at bounding box center [758, 484] width 30 height 20
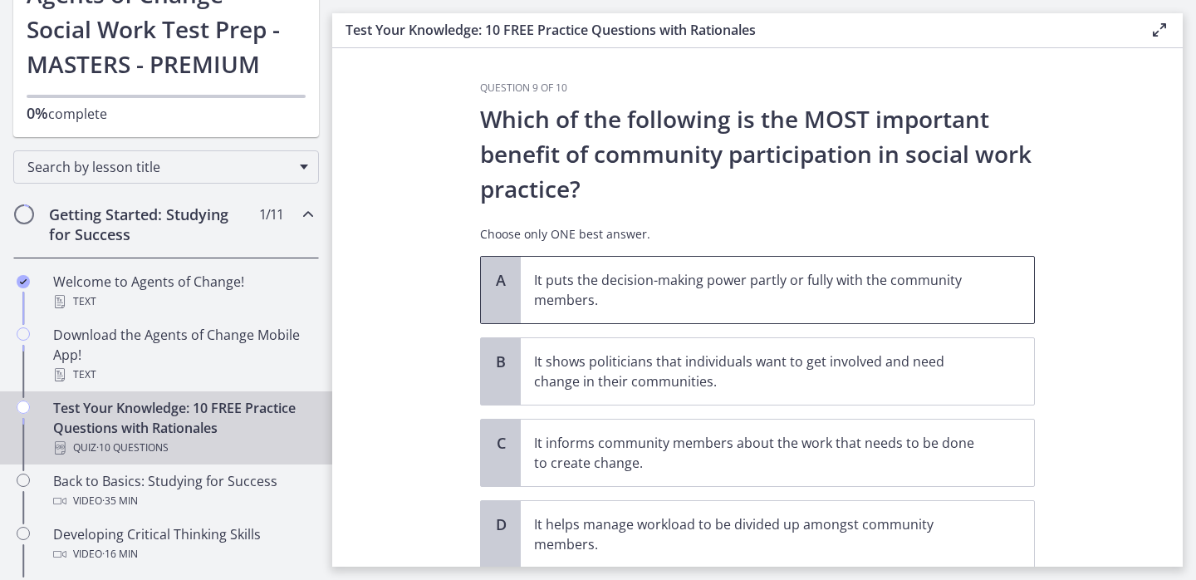
click at [693, 276] on p "It puts the decision-making power partly or fully with the community members." at bounding box center [761, 290] width 454 height 40
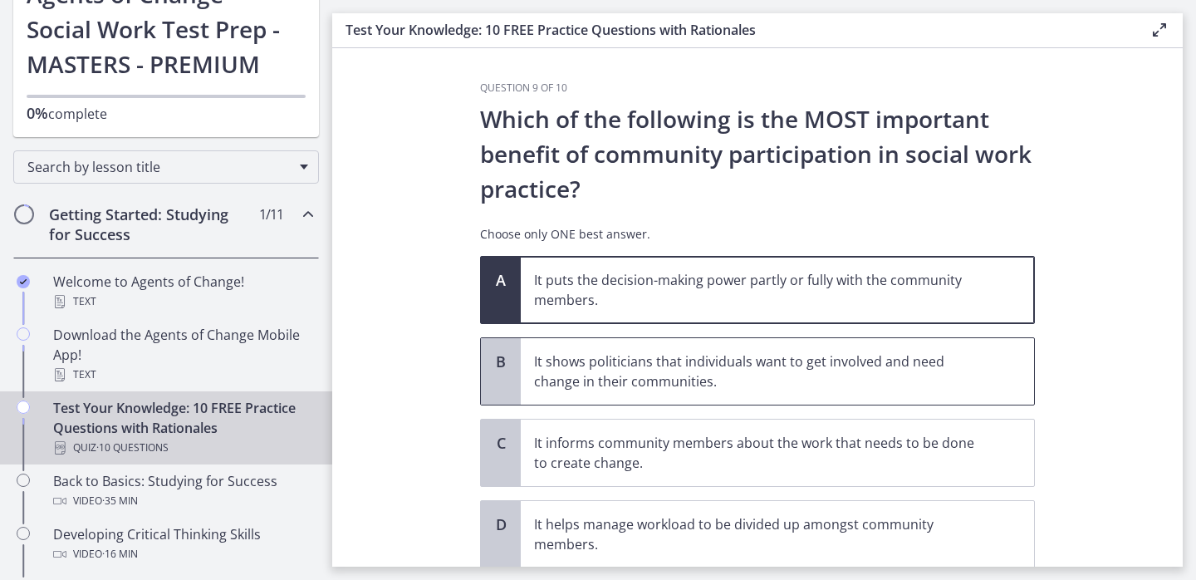
scroll to position [121, 0]
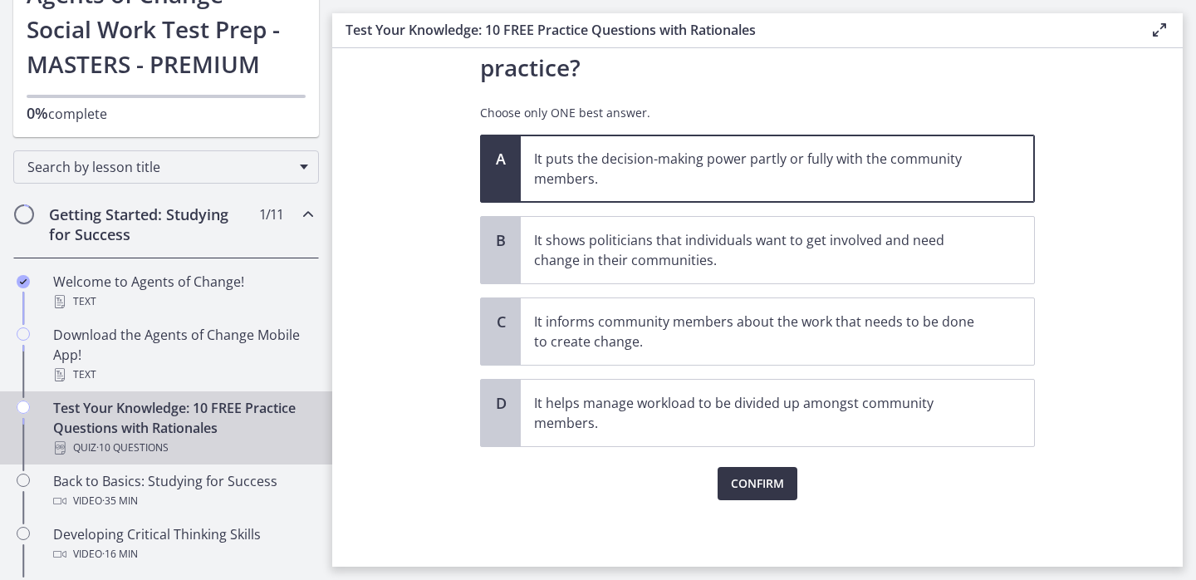
click at [759, 483] on span "Confirm" at bounding box center [757, 484] width 53 height 20
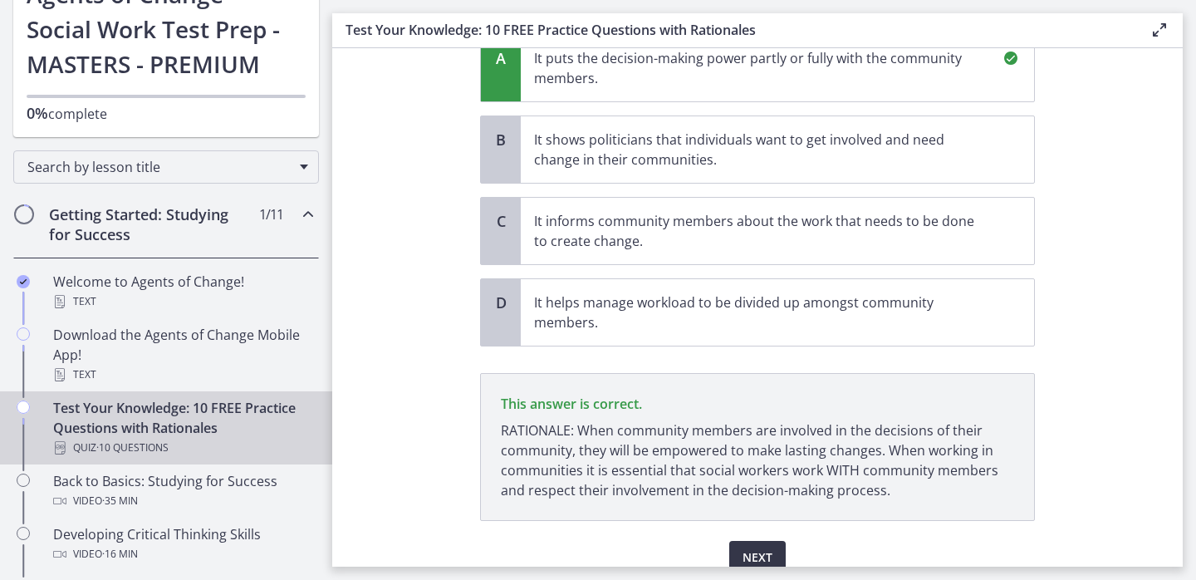
scroll to position [296, 0]
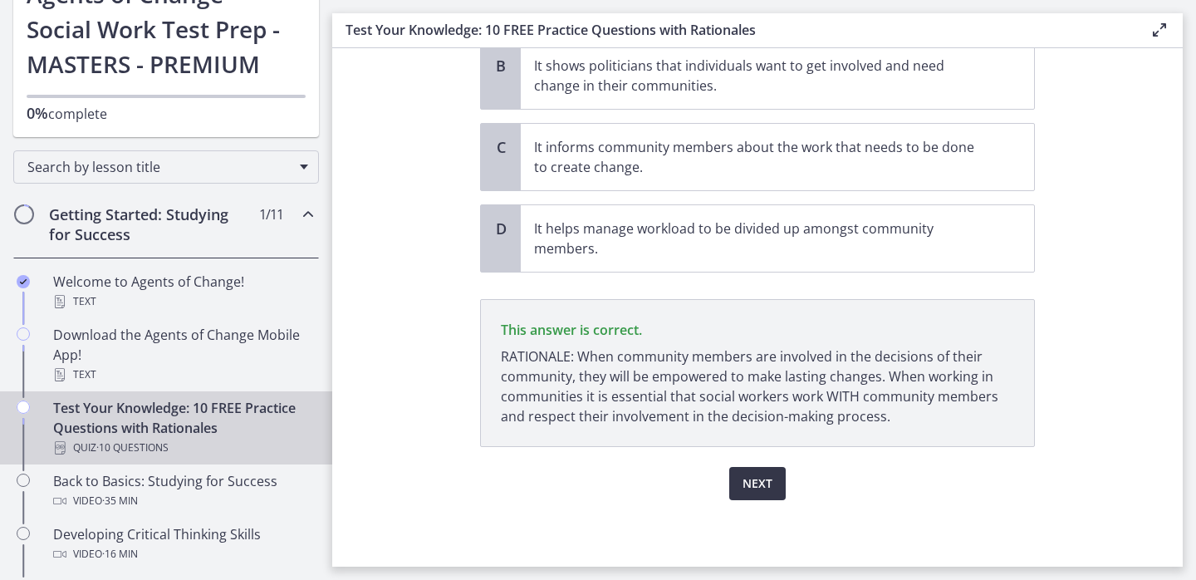
click at [759, 483] on span "Next" at bounding box center [758, 484] width 30 height 20
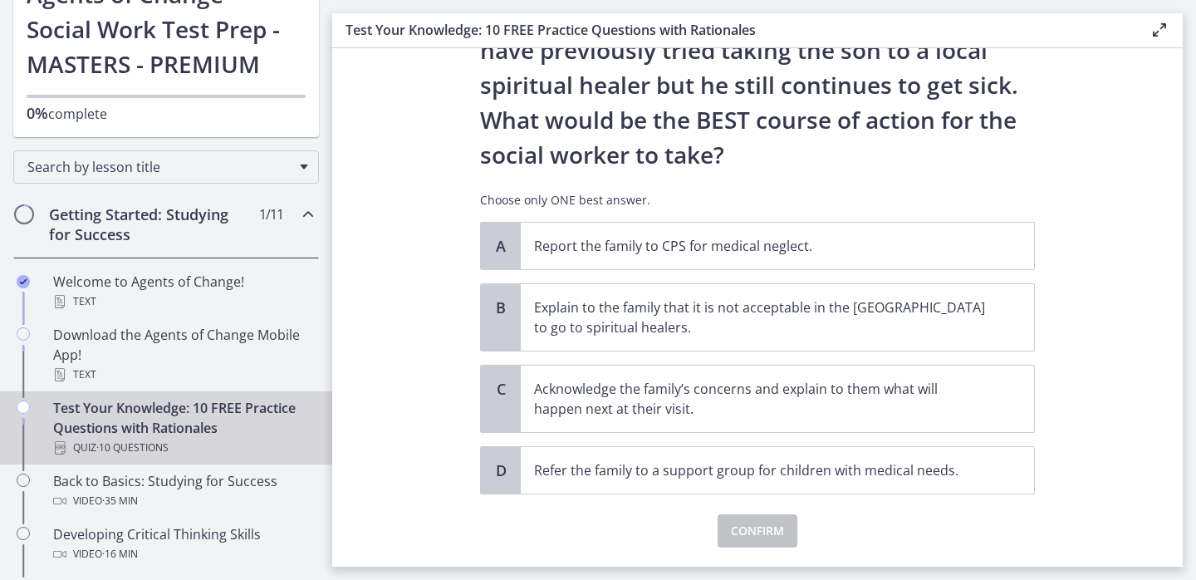
scroll to position [319, 0]
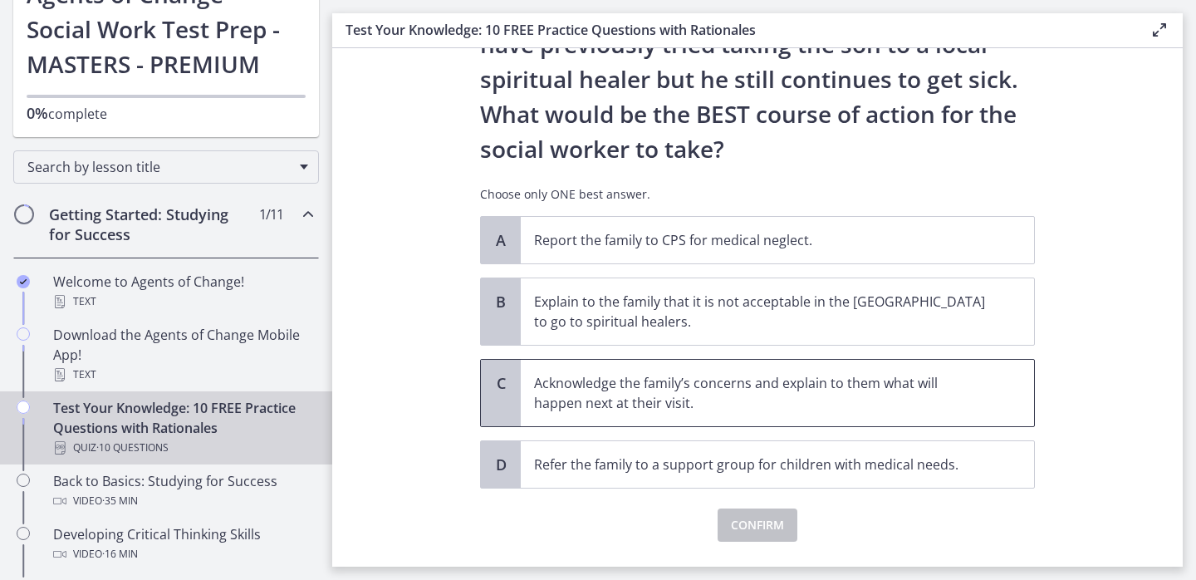
click at [847, 392] on p "Acknowledge the family’s concerns and explain to them what will happen next at …" at bounding box center [761, 393] width 454 height 40
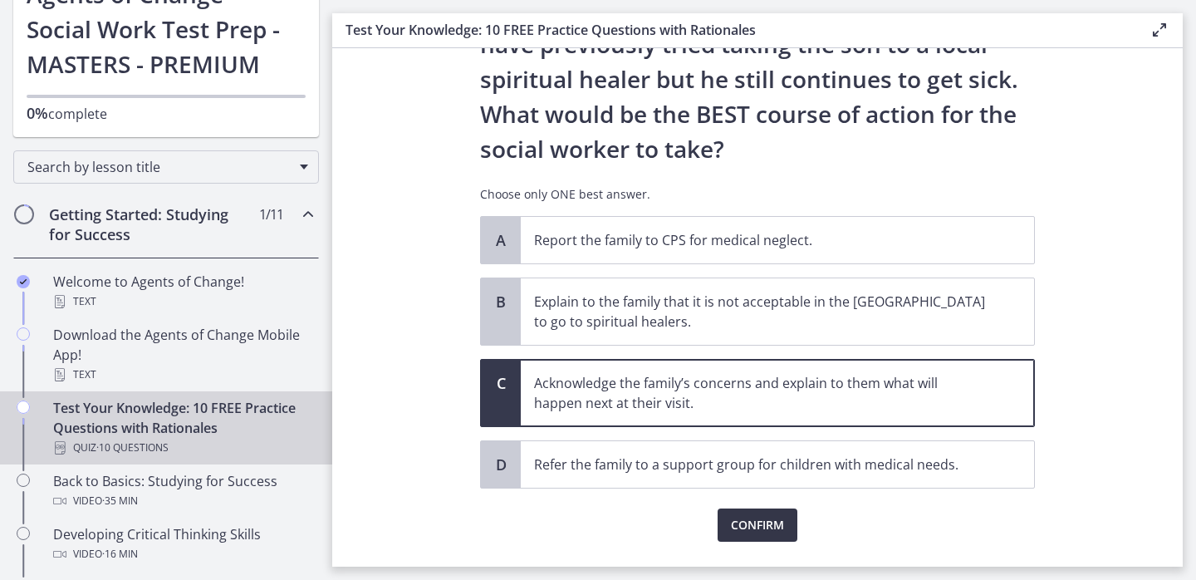
click at [753, 528] on span "Confirm" at bounding box center [757, 525] width 53 height 20
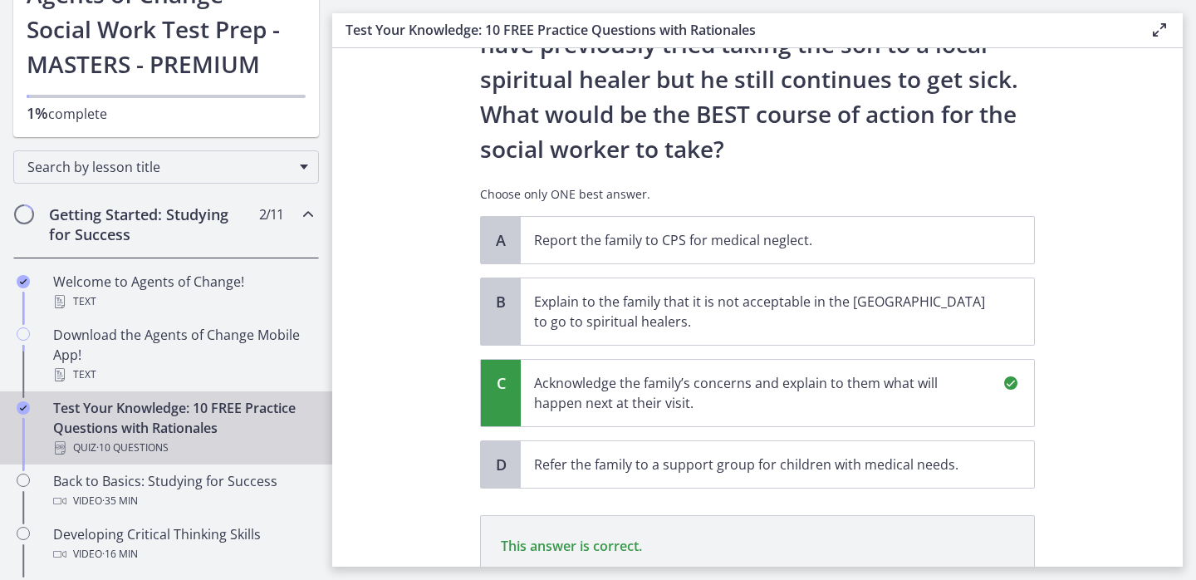
scroll to position [555, 0]
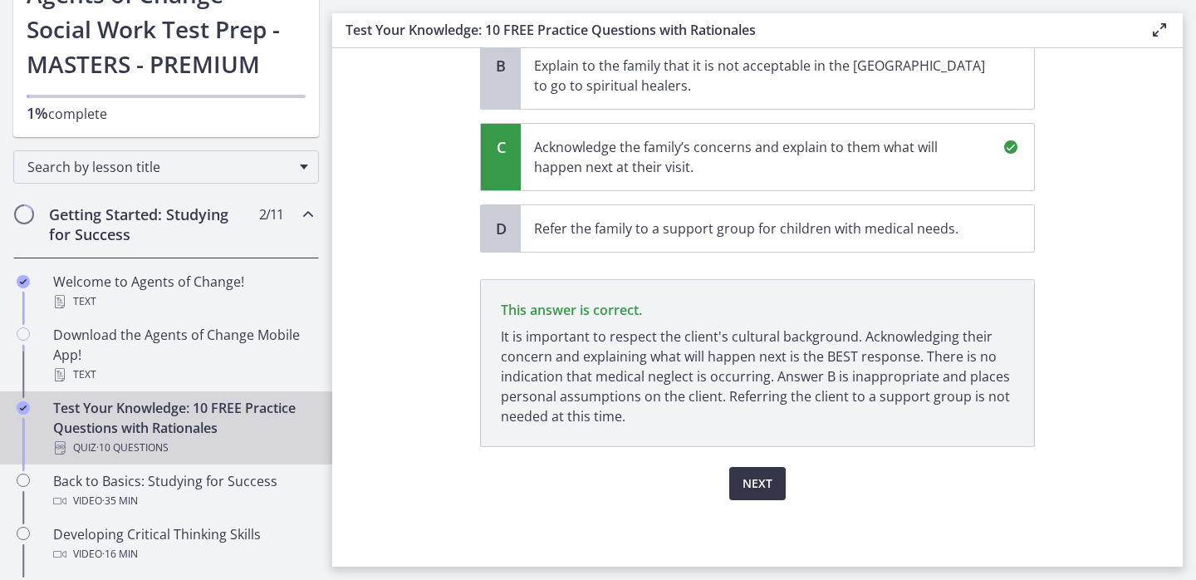
click at [754, 488] on span "Next" at bounding box center [758, 484] width 30 height 20
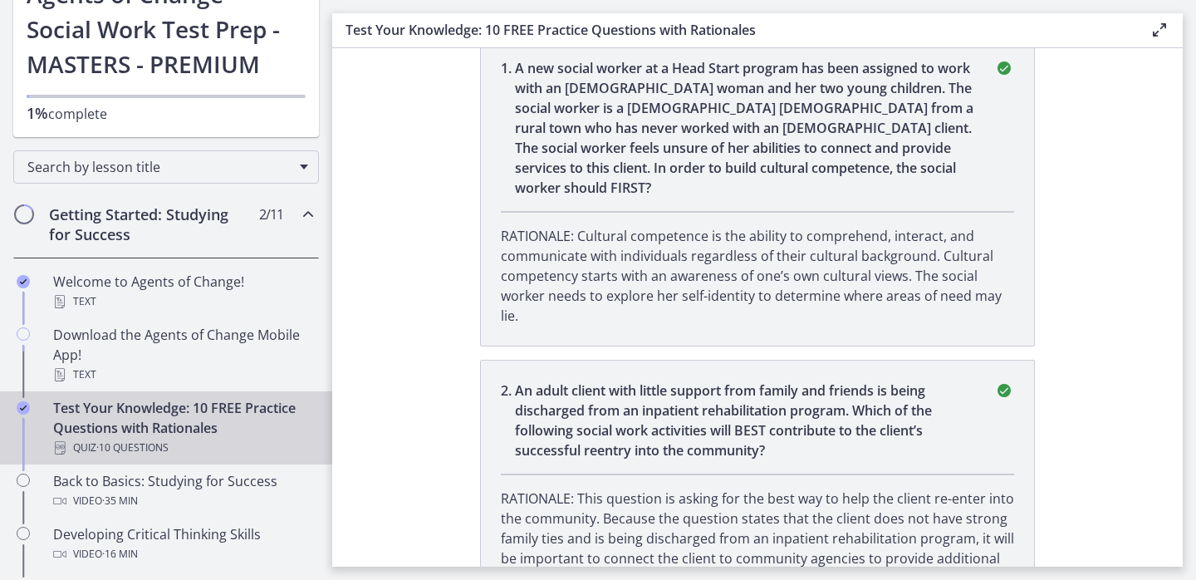
scroll to position [0, 0]
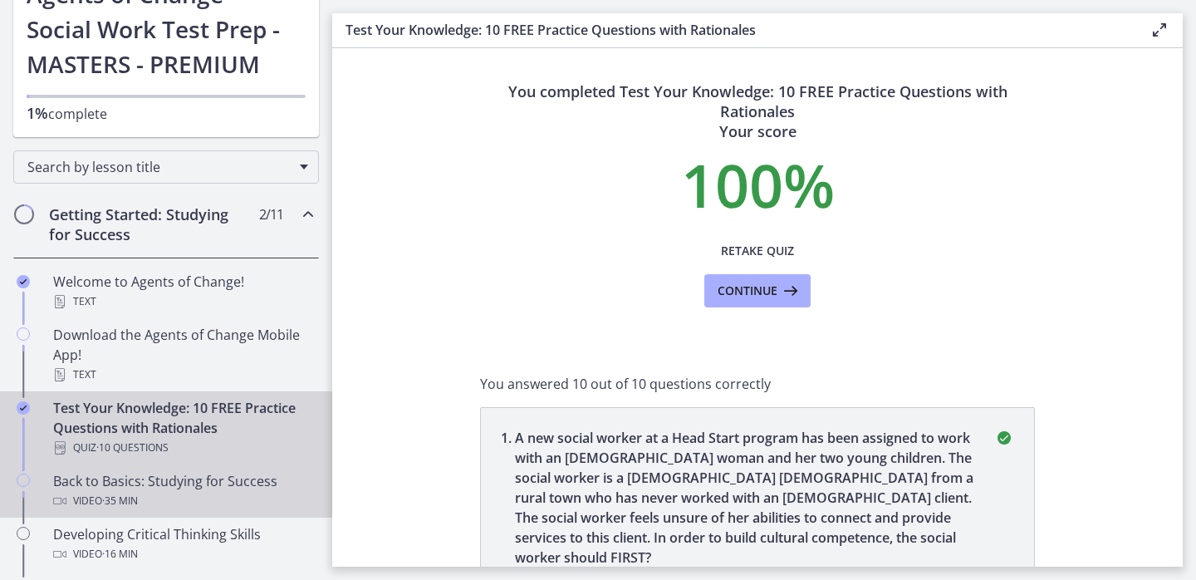
click at [130, 495] on span "· 35 min" at bounding box center [120, 501] width 36 height 20
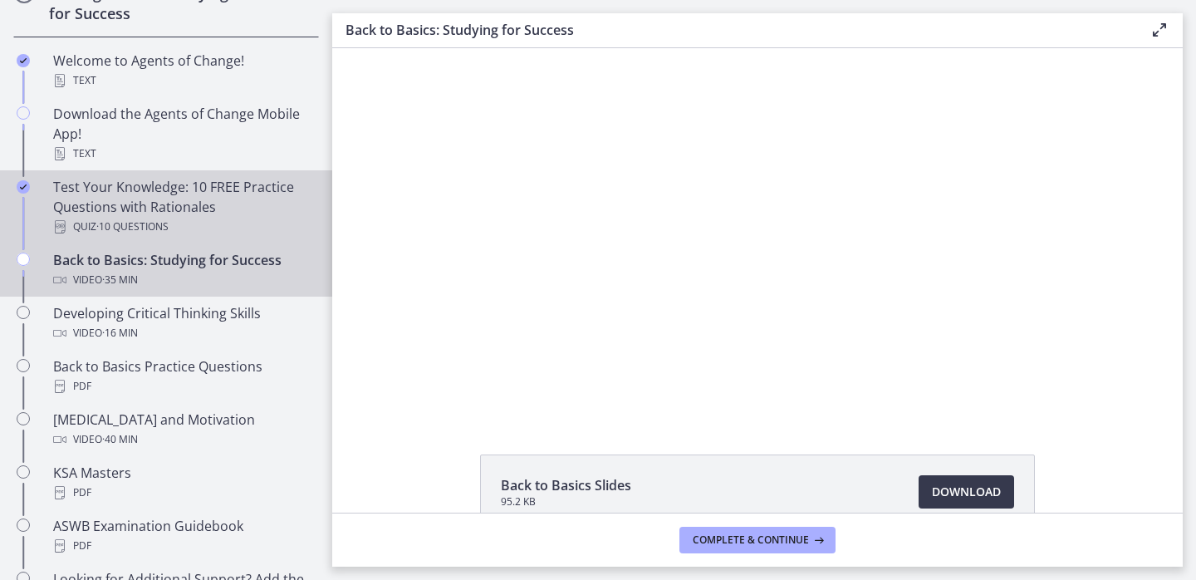
scroll to position [361, 0]
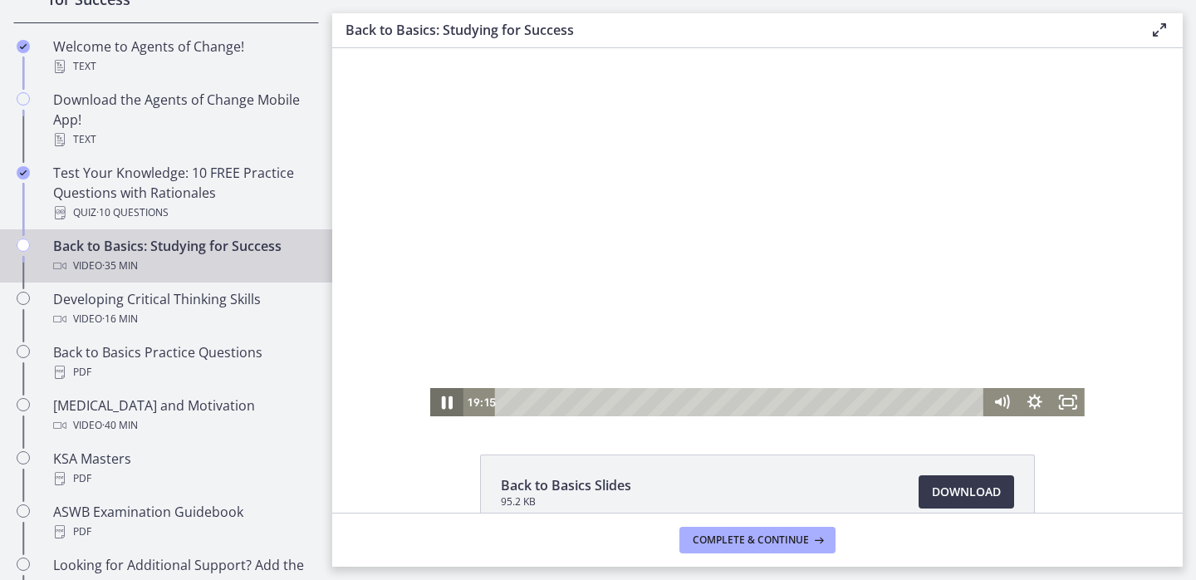
click at [447, 404] on icon "Pause" at bounding box center [447, 402] width 40 height 34
click at [450, 400] on icon "Play Video" at bounding box center [448, 402] width 33 height 28
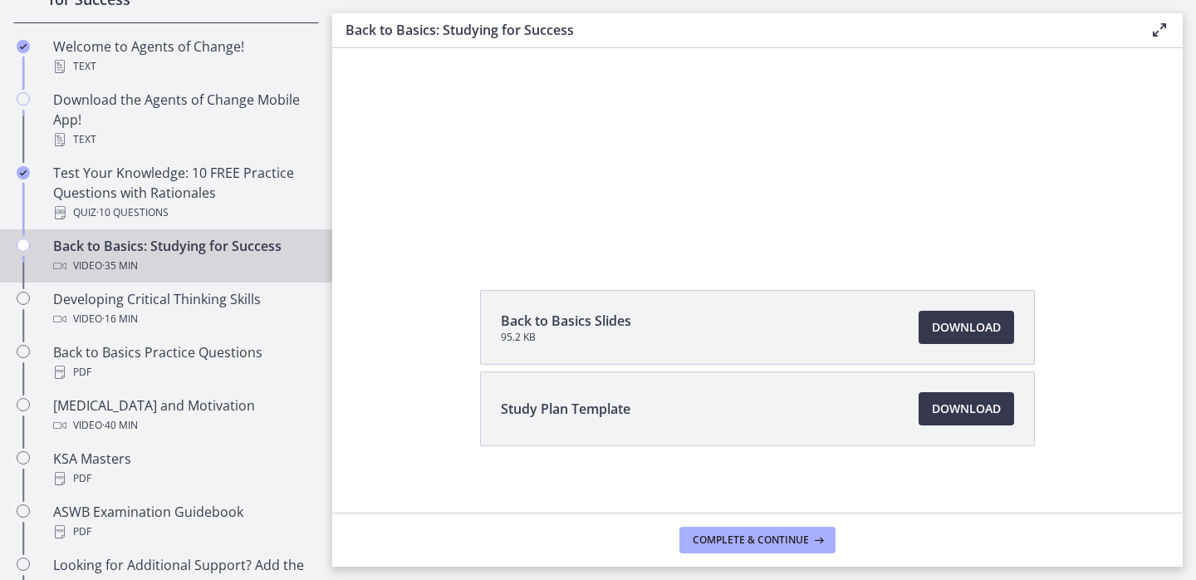
scroll to position [178, 0]
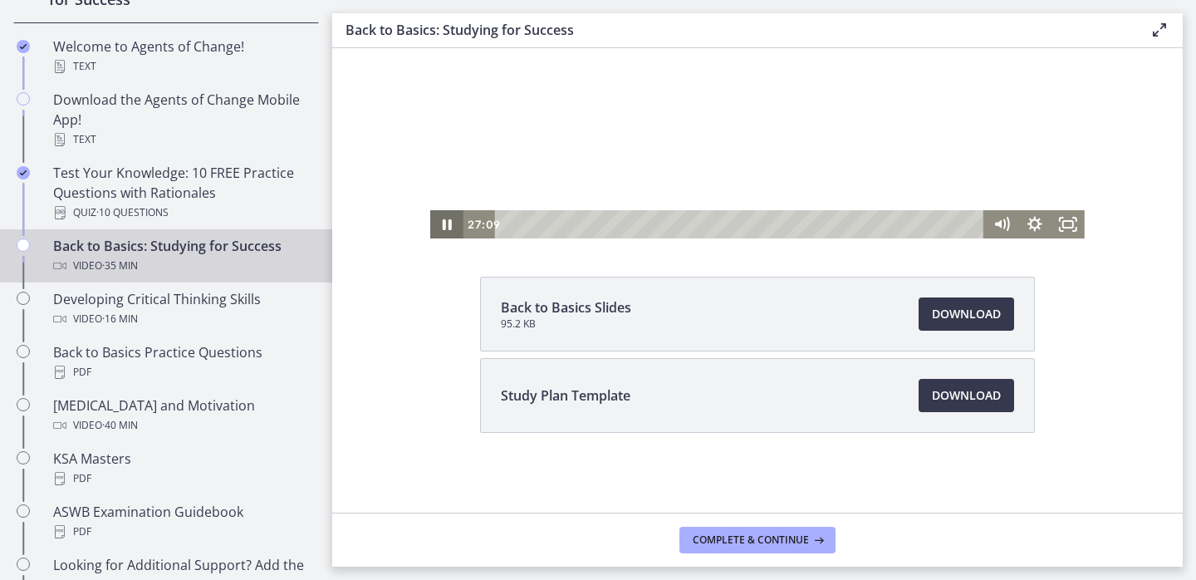
click at [445, 223] on icon "Pause" at bounding box center [447, 224] width 9 height 11
